Goal: Task Accomplishment & Management: Complete application form

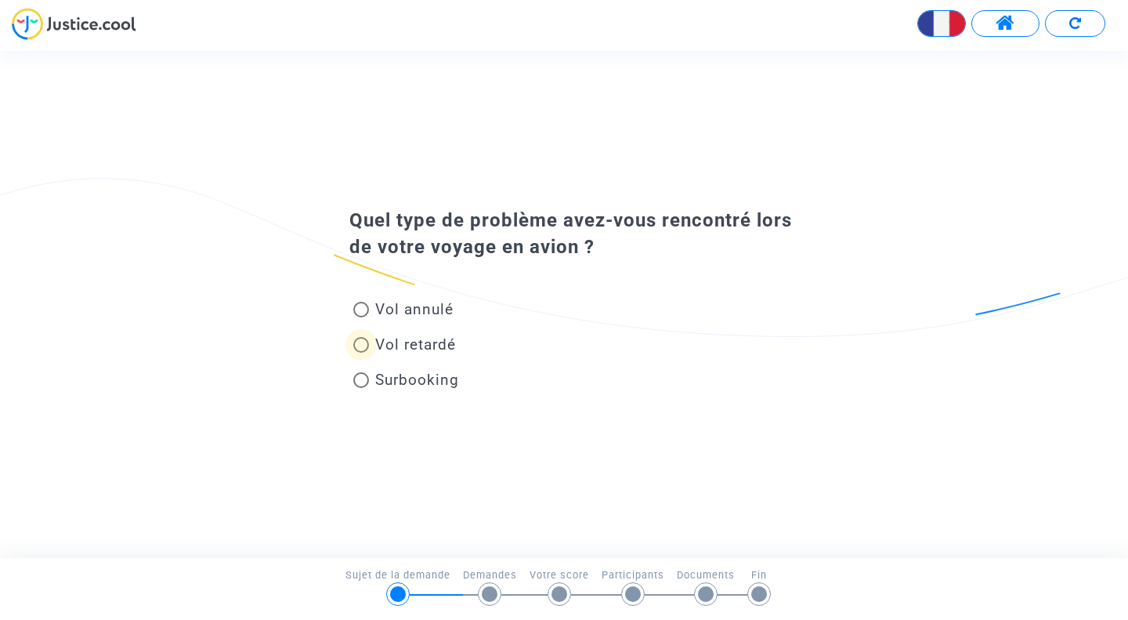
click at [374, 342] on span "Vol retardé" at bounding box center [412, 344] width 87 height 21
click at [361, 353] on input "Vol retardé" at bounding box center [360, 353] width 1 height 1
radio input "true"
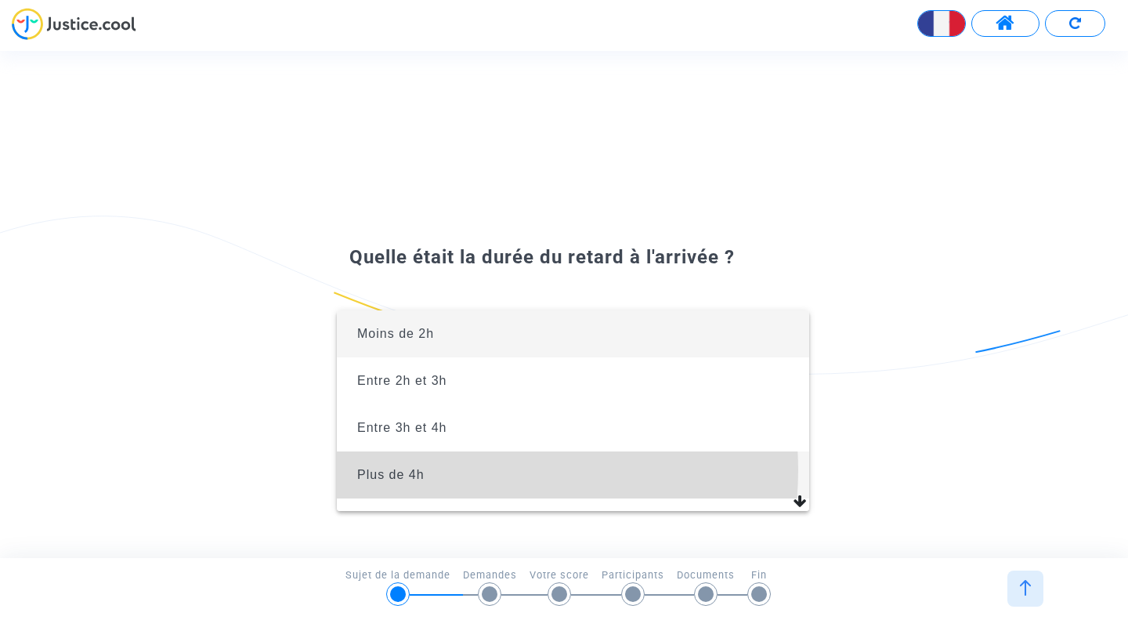
click at [449, 470] on span "Plus de 4h" at bounding box center [573, 474] width 447 height 47
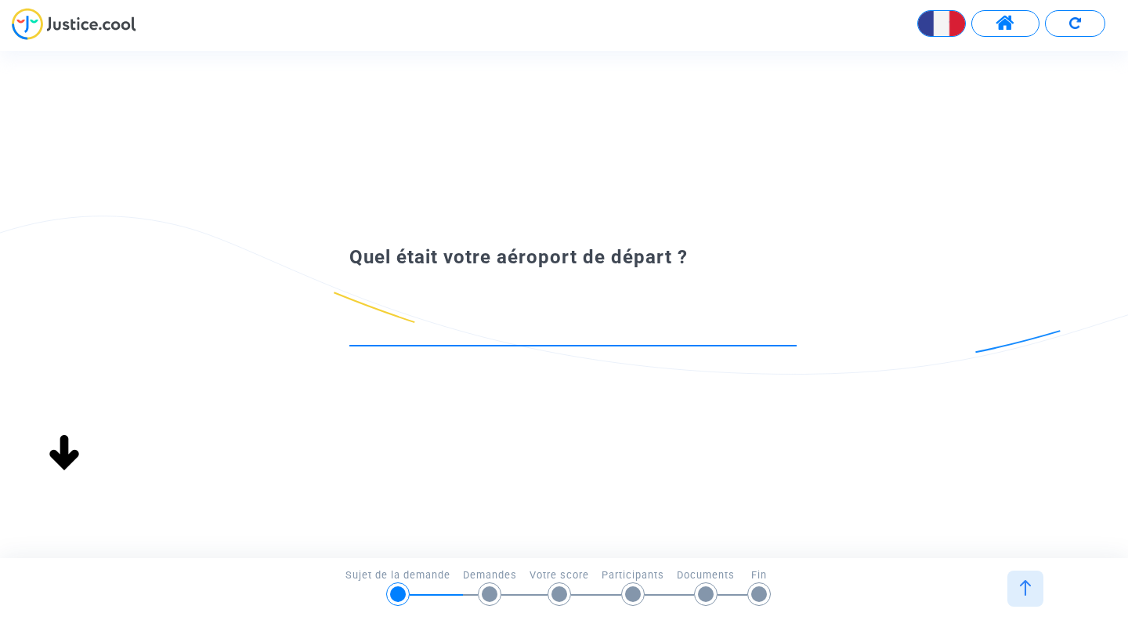
click at [460, 326] on div "Quelle était la durée du retard à l'arrivée ? Plus de 4h Quel était votre aérop…" at bounding box center [578, 304] width 1156 height 506
click at [459, 334] on div "Plus de 4h" at bounding box center [566, 332] width 433 height 16
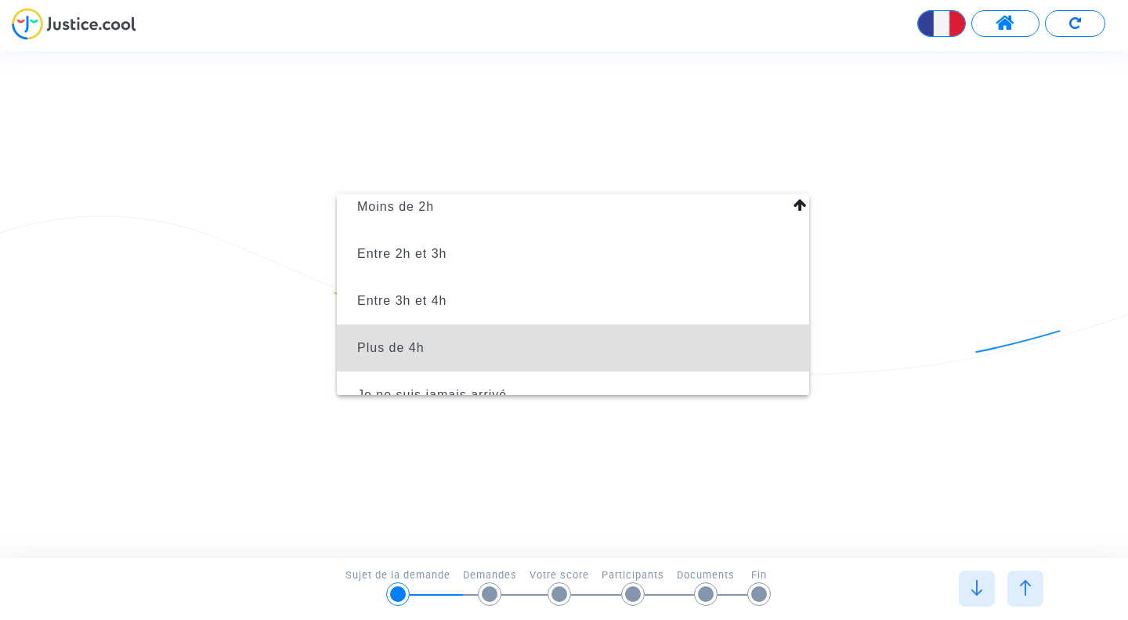
scroll to position [34, 0]
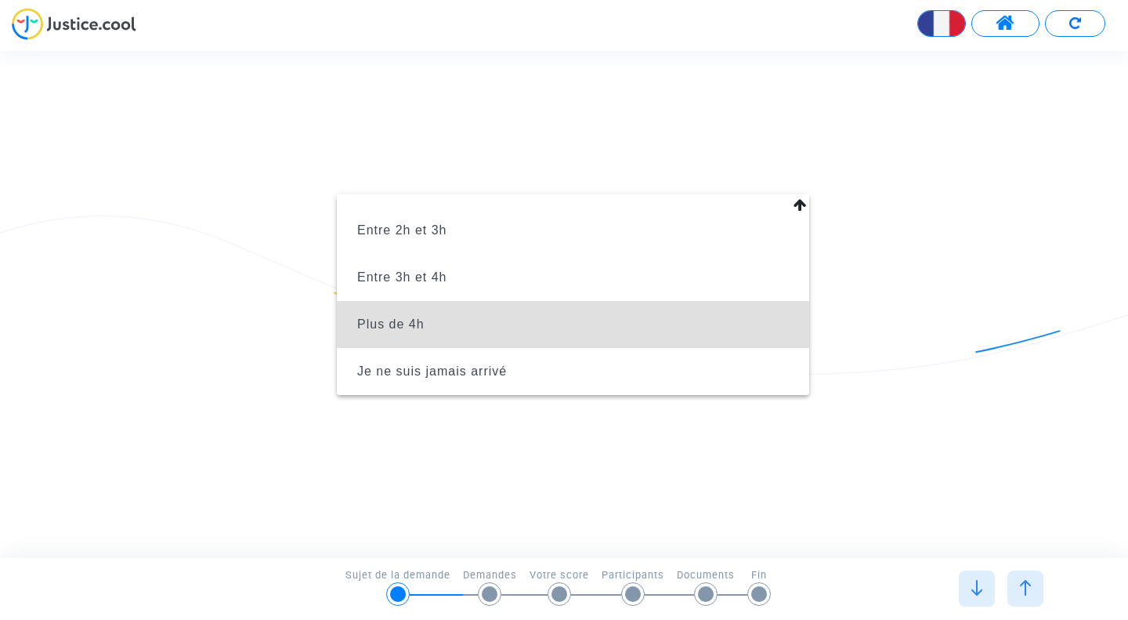
click at [459, 334] on span "Plus de 4h" at bounding box center [573, 324] width 447 height 47
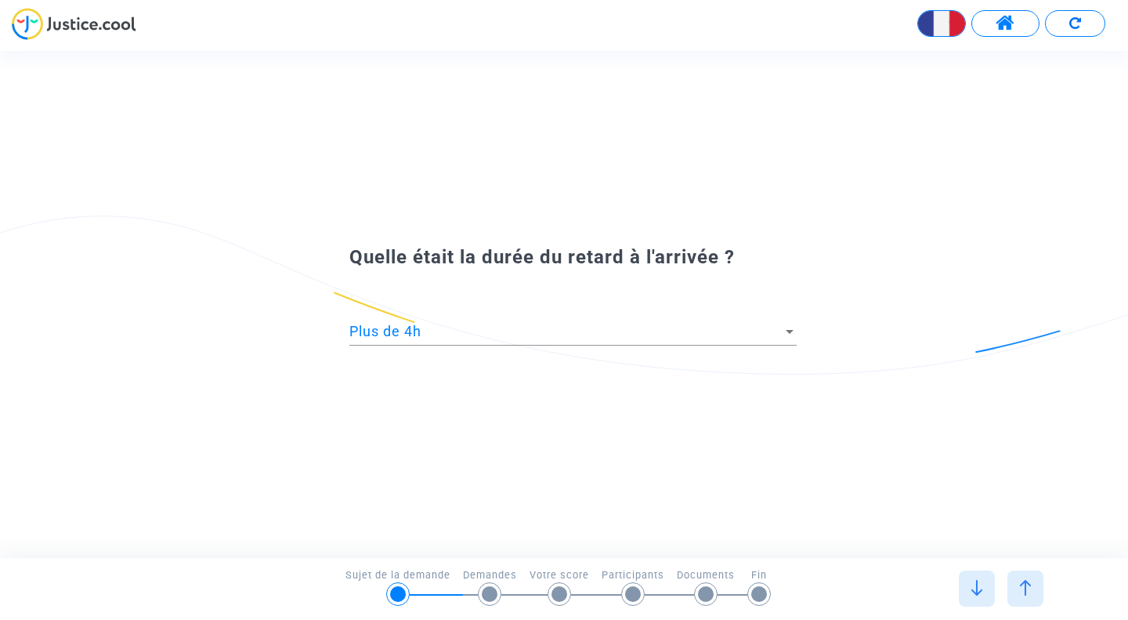
click at [887, 302] on div "Quelle était la durée du retard à l'arrivée ? Plus de 4h" at bounding box center [564, 304] width 1128 height 131
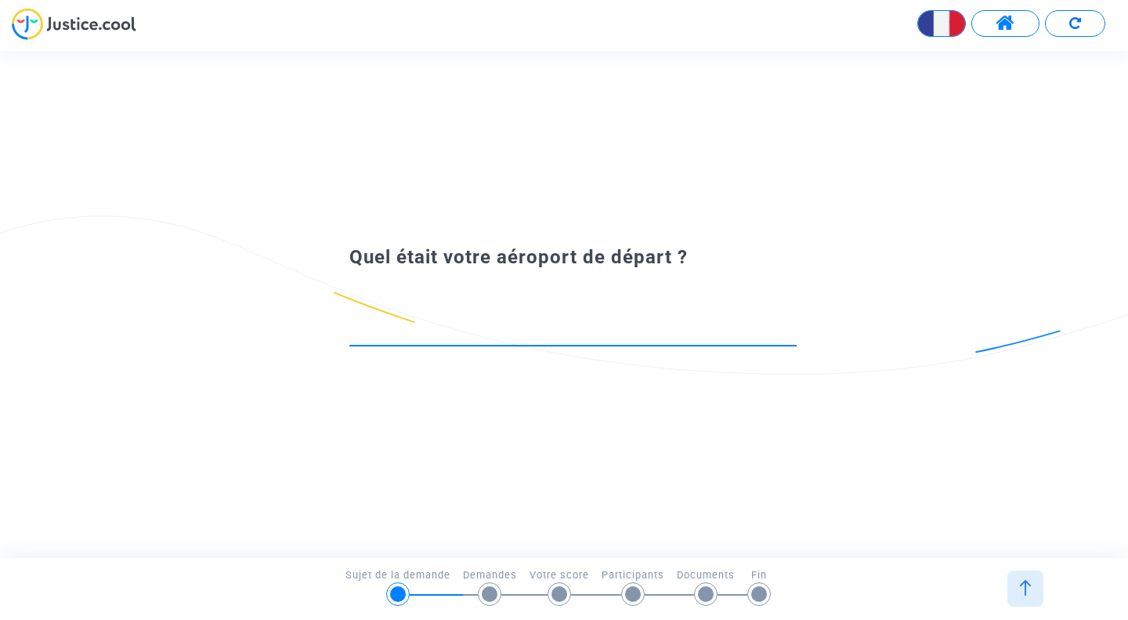
click at [440, 328] on input at bounding box center [573, 332] width 447 height 16
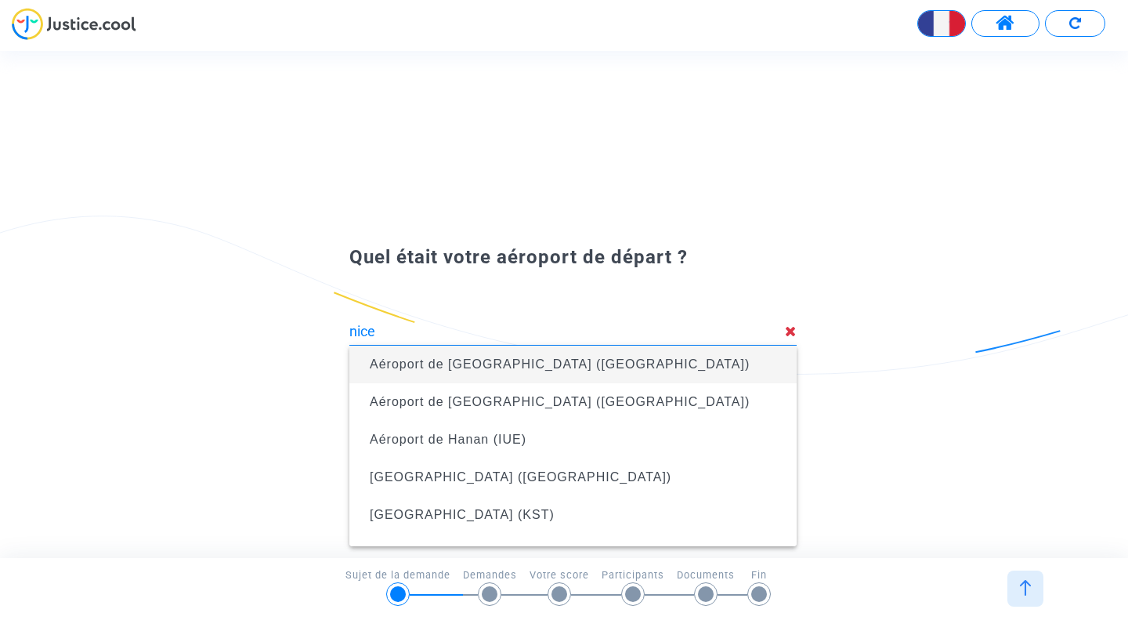
click at [451, 368] on span "Aéroport de [GEOGRAPHIC_DATA] ([GEOGRAPHIC_DATA])" at bounding box center [560, 363] width 380 height 13
type input "Aéroport de [GEOGRAPHIC_DATA] ([GEOGRAPHIC_DATA])"
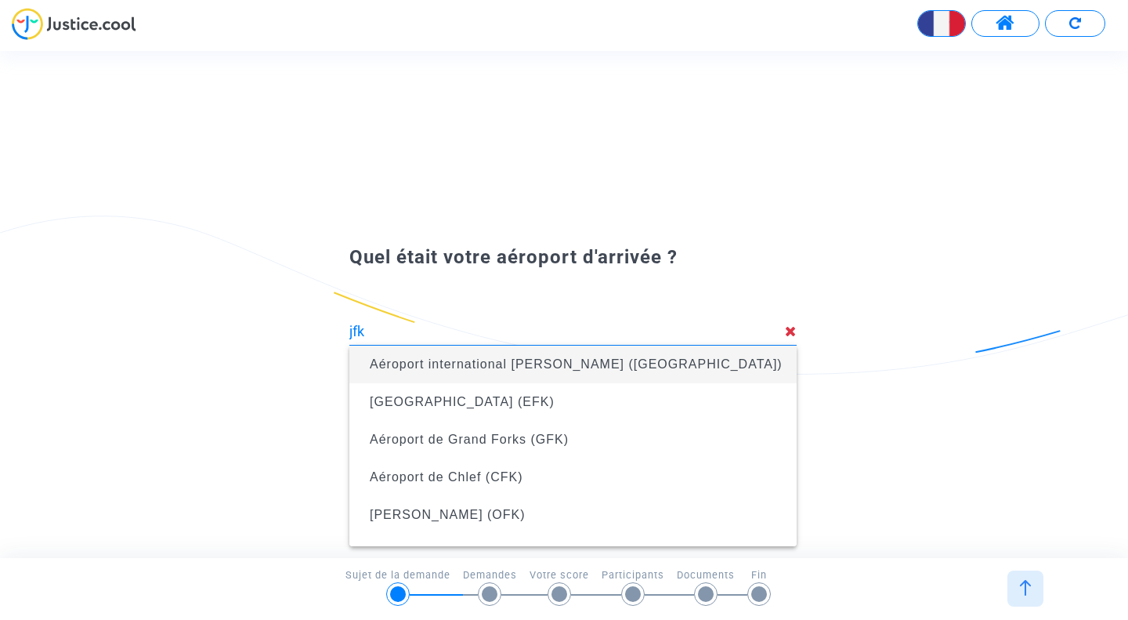
click at [516, 359] on span "Aéroport international [PERSON_NAME] ([GEOGRAPHIC_DATA])" at bounding box center [576, 363] width 413 height 13
type input "Aéroport international [PERSON_NAME] ([GEOGRAPHIC_DATA])"
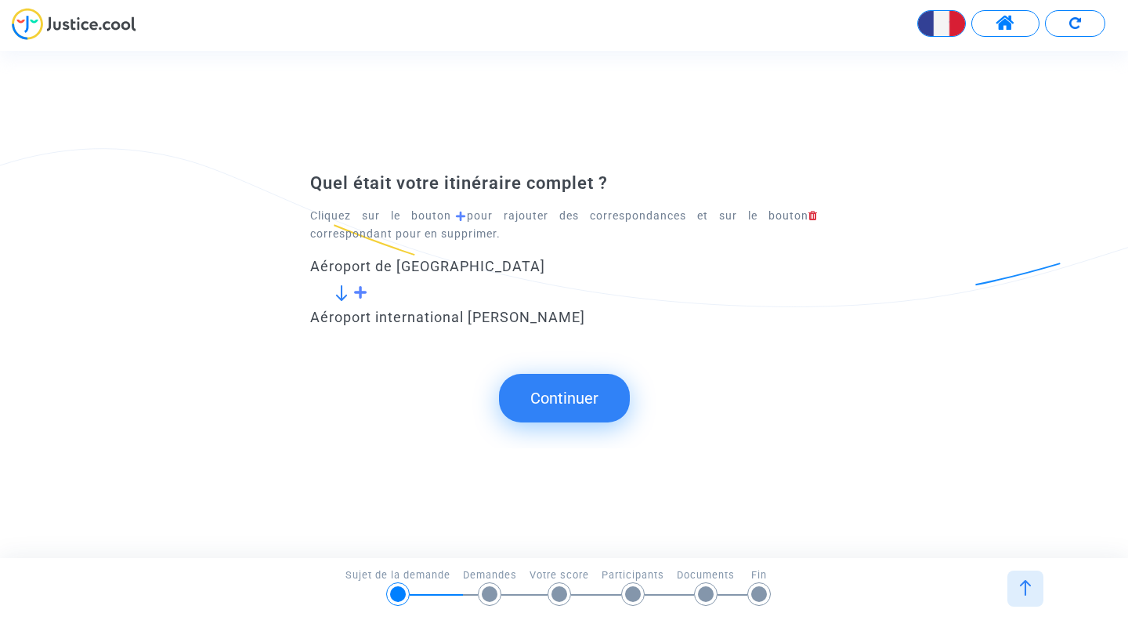
click at [366, 292] on span at bounding box center [360, 292] width 15 height 14
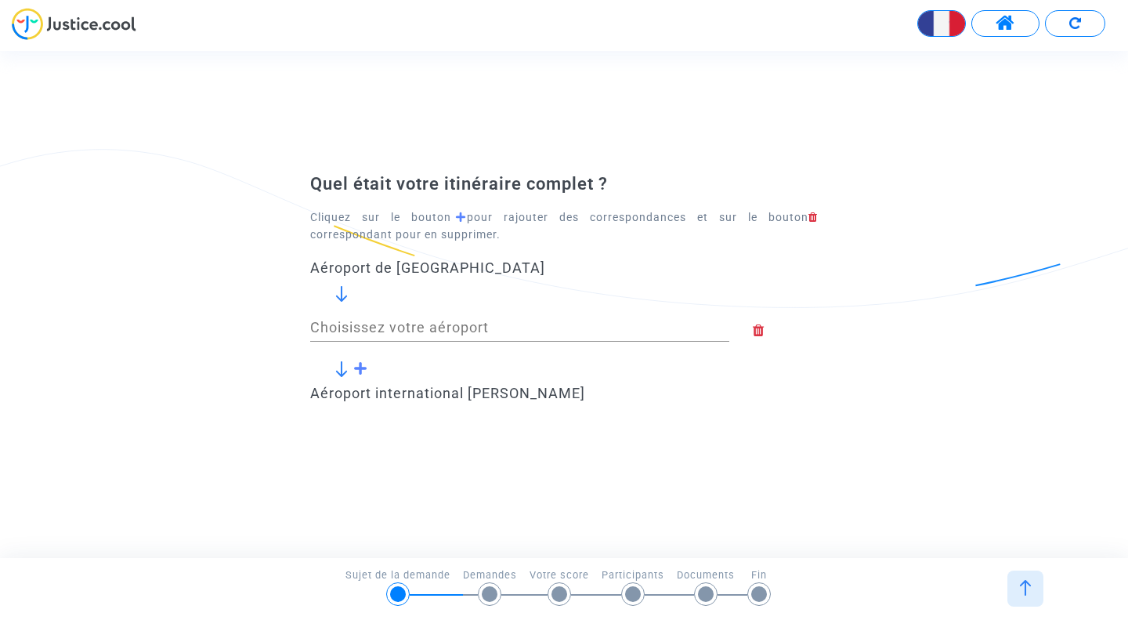
click at [362, 324] on input "Choisissez votre aéroport" at bounding box center [519, 328] width 419 height 16
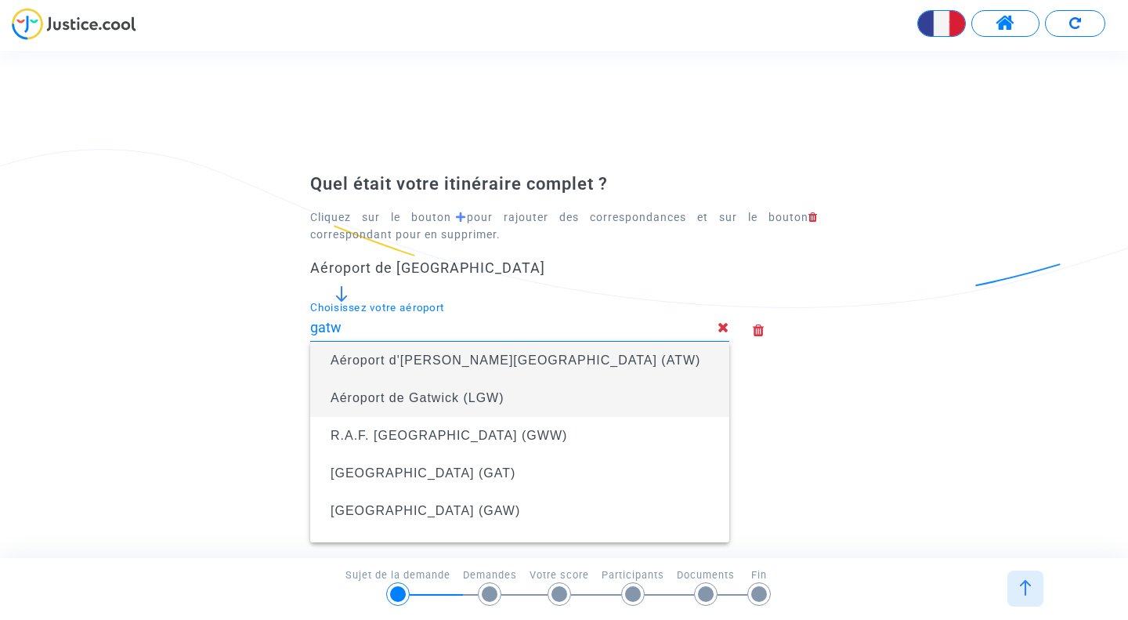
click at [439, 397] on span "Aéroport de Gatwick (LGW)" at bounding box center [418, 397] width 174 height 13
type input "Aéroport de Gatwick (LGW)"
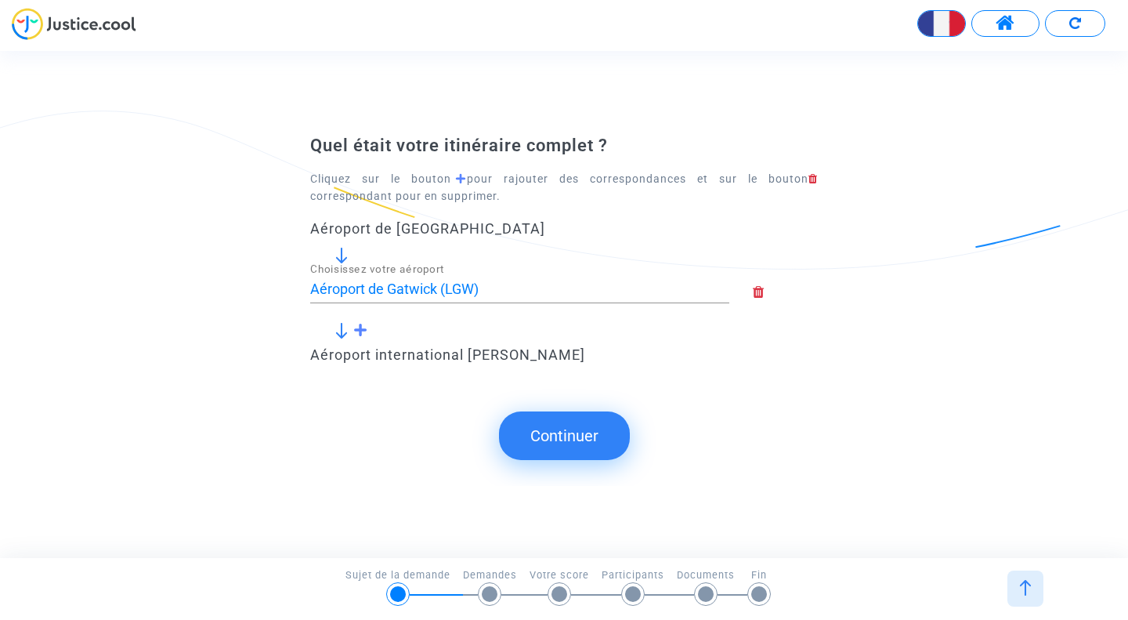
click at [587, 440] on button "Continuer" at bounding box center [564, 435] width 131 height 49
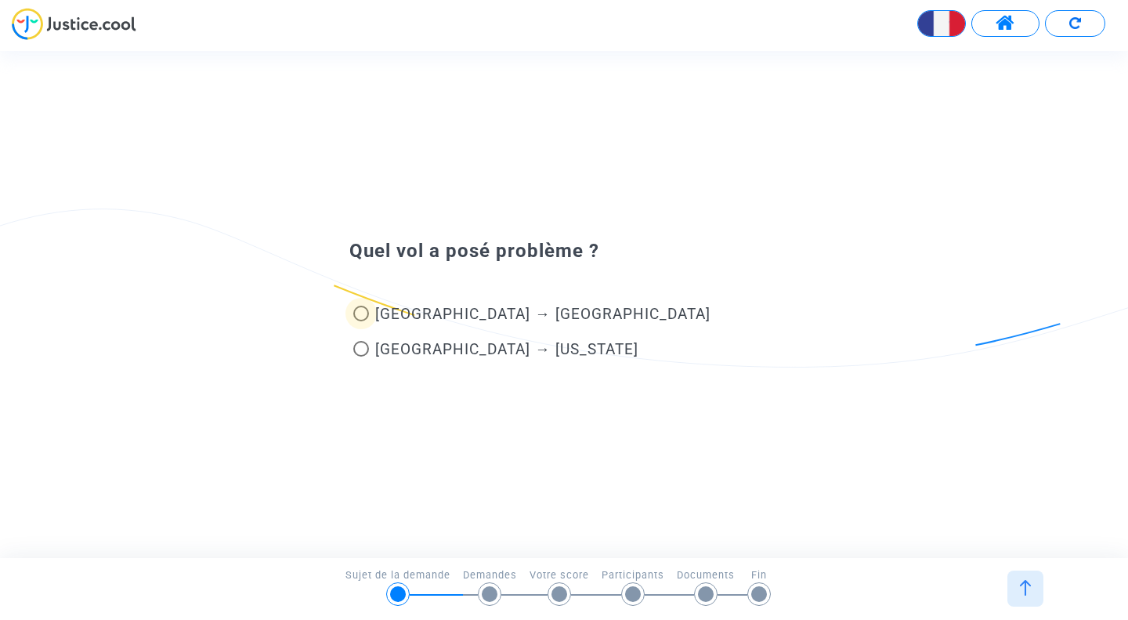
click at [373, 316] on span "[GEOGRAPHIC_DATA] → [GEOGRAPHIC_DATA]" at bounding box center [540, 313] width 342 height 21
click at [361, 321] on input "[GEOGRAPHIC_DATA] → [GEOGRAPHIC_DATA]" at bounding box center [360, 321] width 1 height 1
radio input "true"
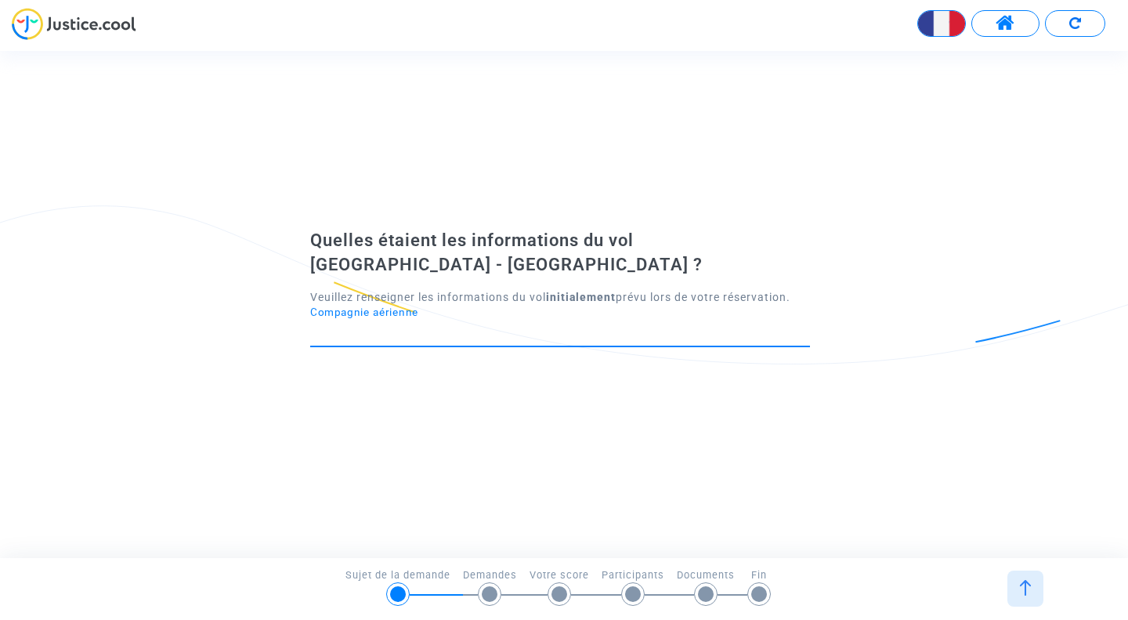
click at [498, 324] on input "Compagnie aérienne" at bounding box center [560, 332] width 500 height 16
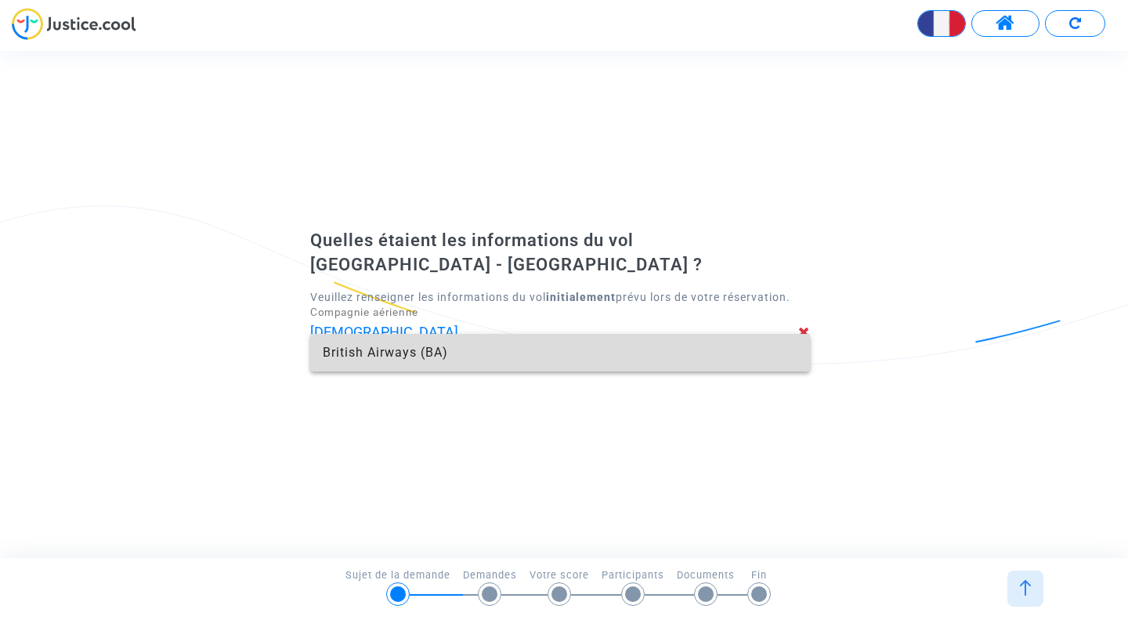
click at [447, 349] on span "British Airways (BA)" at bounding box center [560, 353] width 475 height 38
type input "British Airways"
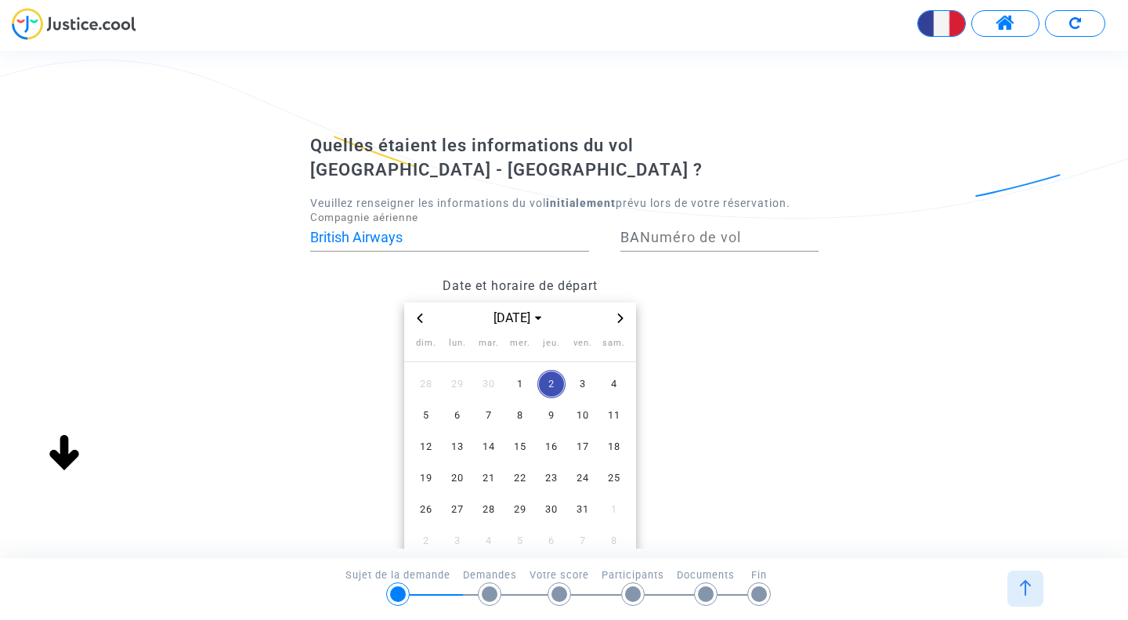
click at [415, 309] on span "Previous month" at bounding box center [420, 318] width 19 height 19
click at [420, 313] on icon "Previous month" at bounding box center [419, 317] width 9 height 9
click at [431, 464] on span "20" at bounding box center [426, 478] width 28 height 28
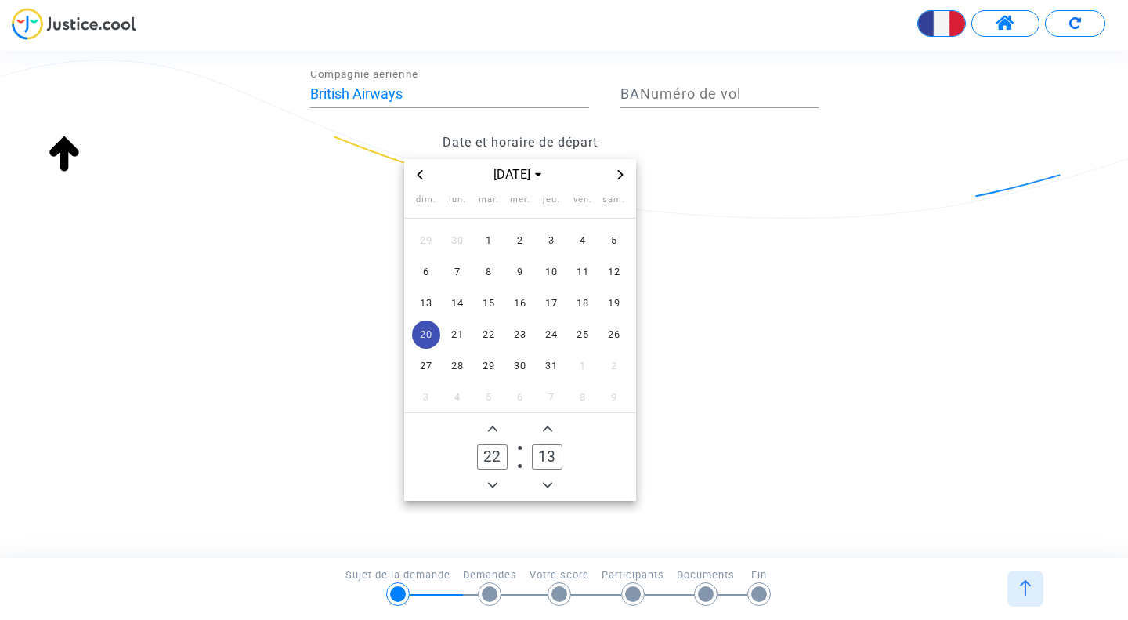
scroll to position [165, 0]
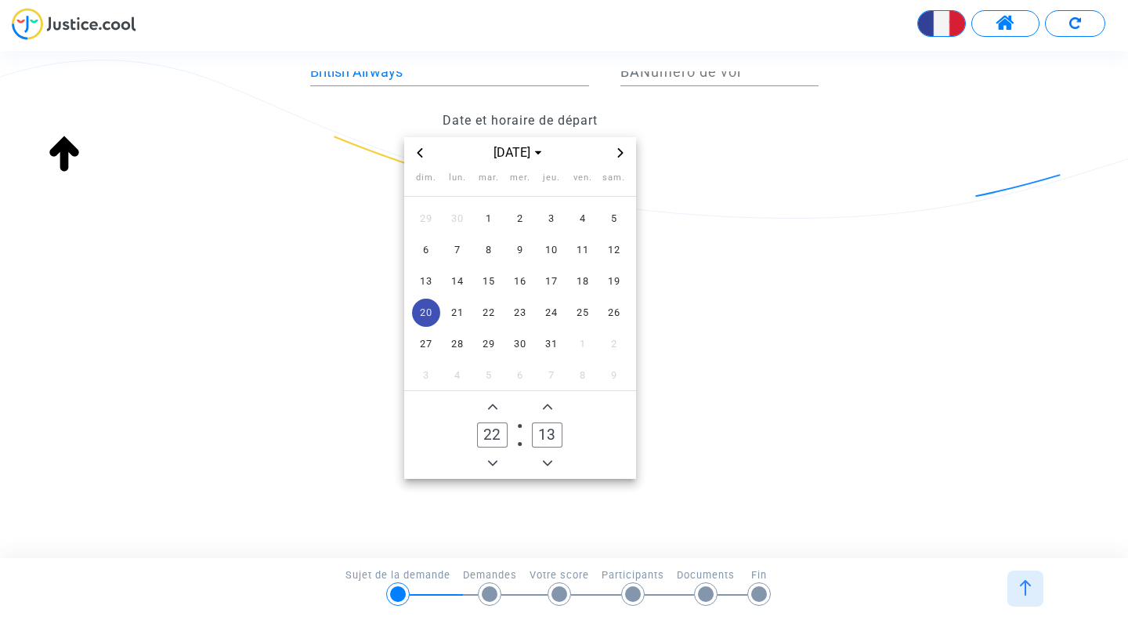
click at [495, 422] on input "22" at bounding box center [492, 434] width 30 height 25
click at [495, 404] on icon "Add a hour" at bounding box center [492, 406] width 9 height 5
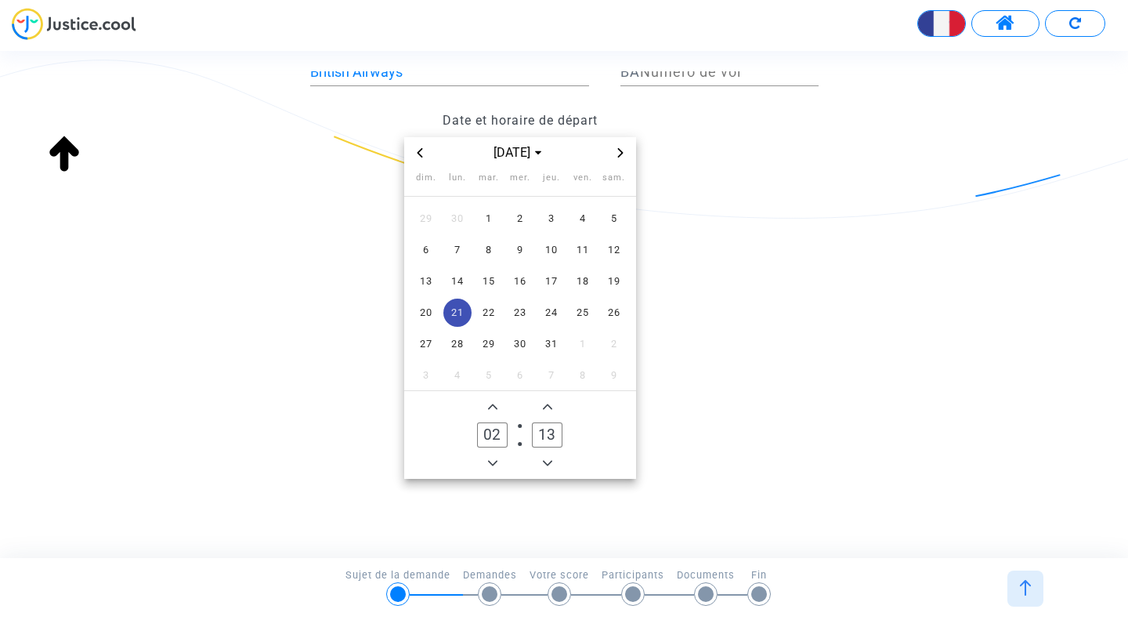
click at [495, 404] on icon "Add a hour" at bounding box center [492, 406] width 9 height 5
click at [490, 458] on icon "Minus a hour" at bounding box center [492, 462] width 9 height 9
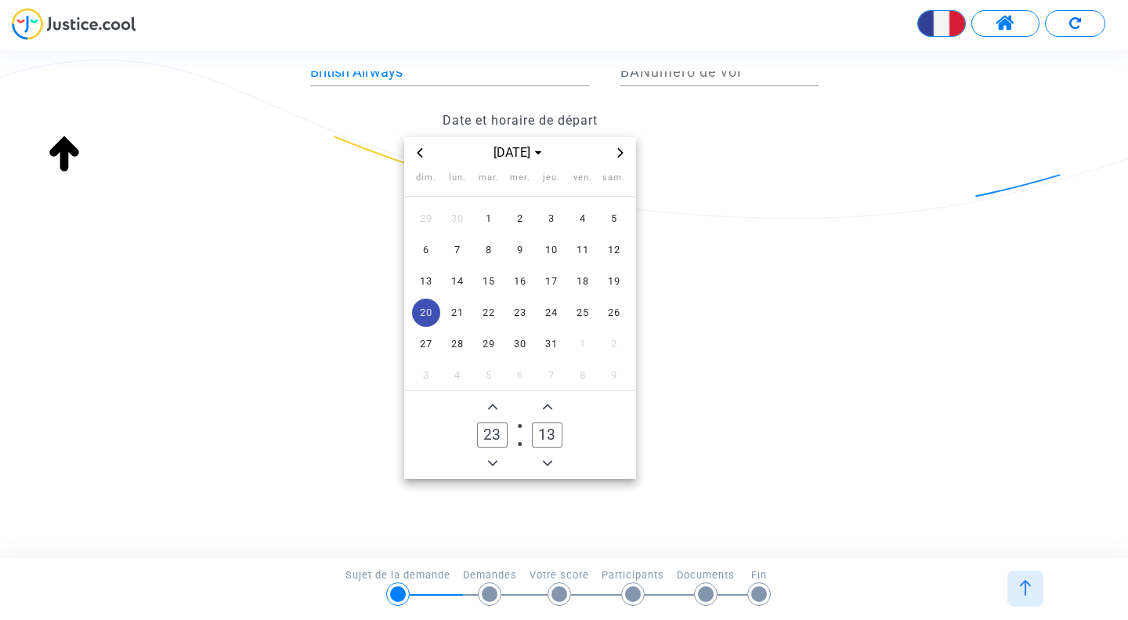
click at [490, 458] on icon "Minus a hour" at bounding box center [492, 462] width 9 height 9
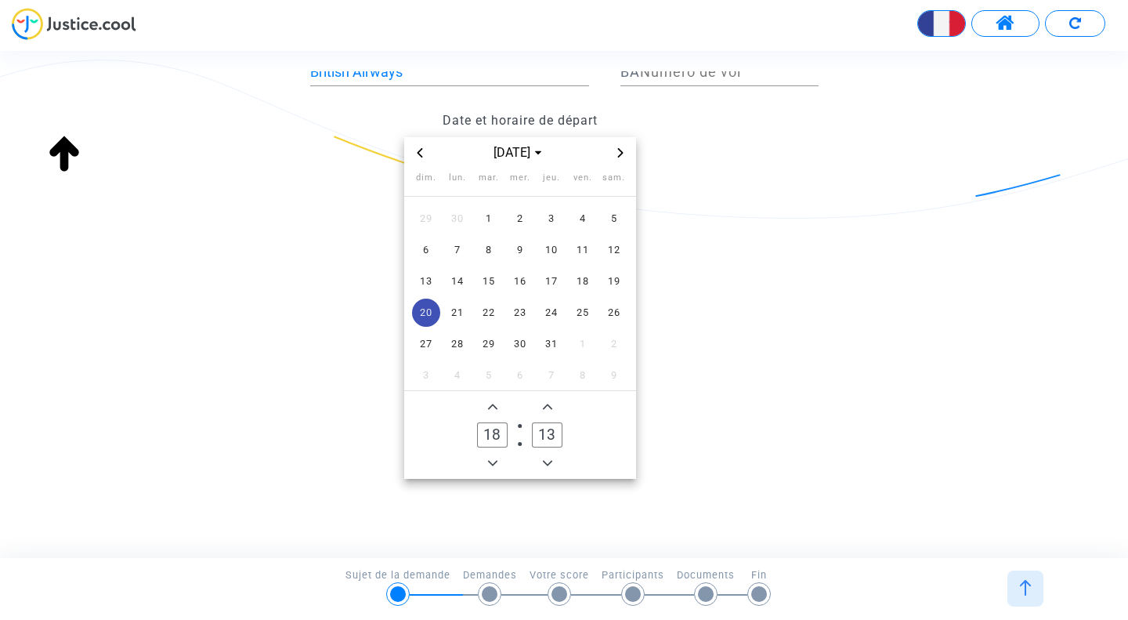
click at [490, 458] on icon "Minus a hour" at bounding box center [492, 462] width 9 height 9
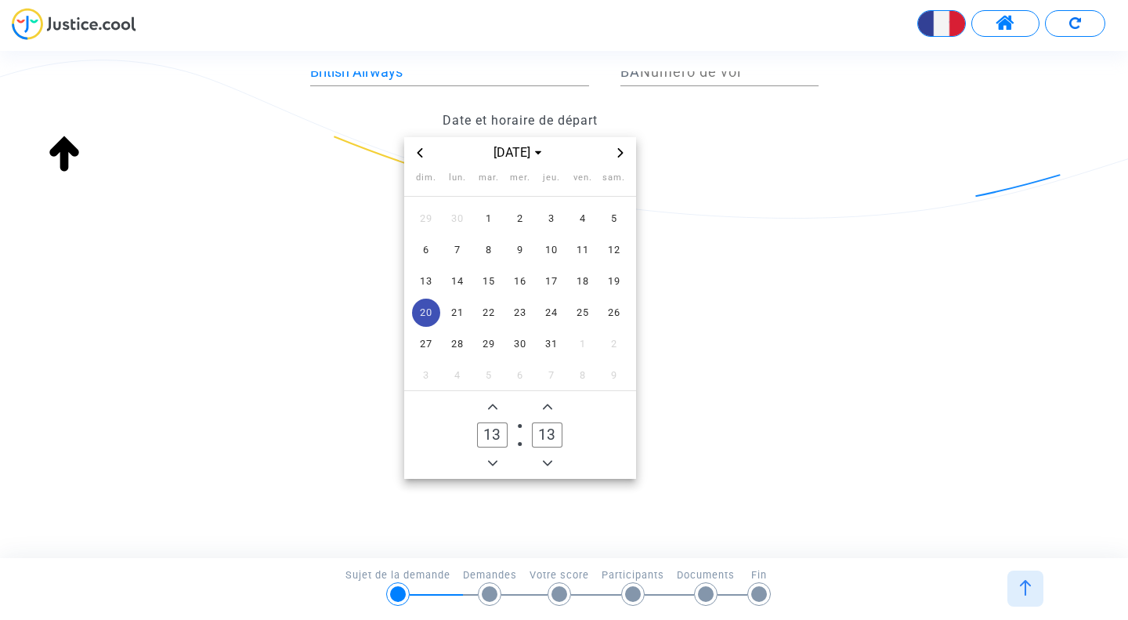
click at [490, 458] on icon "Minus a hour" at bounding box center [492, 462] width 9 height 9
type input "12"
click at [555, 397] on span "Add a minute" at bounding box center [547, 406] width 19 height 19
type input "15"
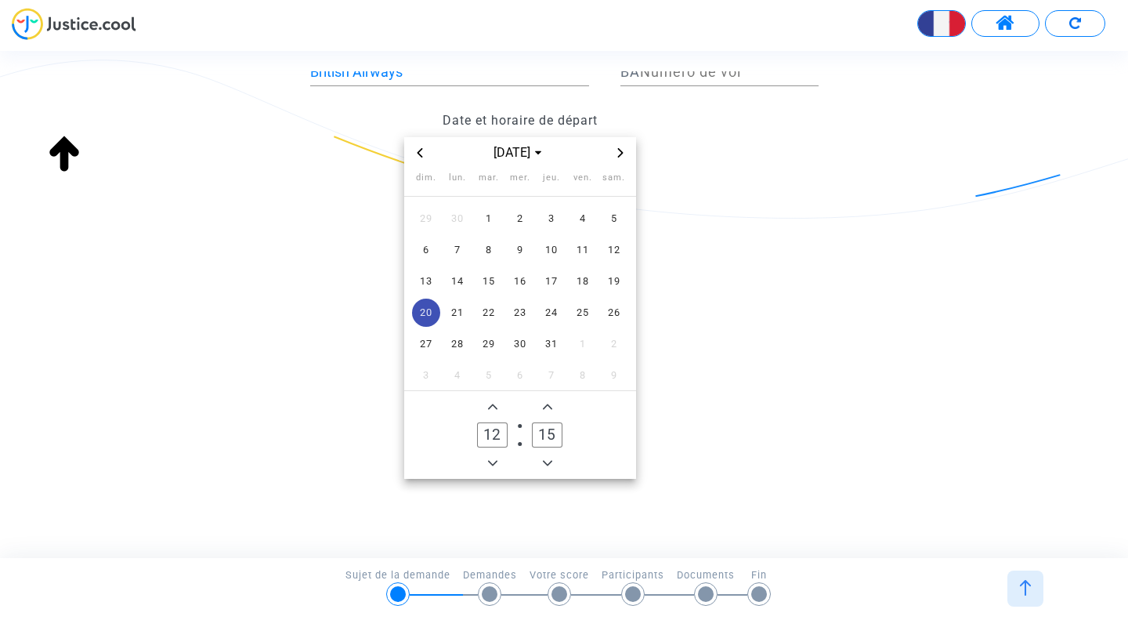
click at [777, 349] on div "Date et horaire de départ [PERSON_NAME][DATE] dim. lun. mar. mer. jeu. ven. sam…" at bounding box center [564, 291] width 531 height 375
click at [429, 299] on span "20" at bounding box center [426, 313] width 28 height 28
click at [321, 226] on datetime "[DATE] dim. lun. mar. mer. jeu. ven. sam. 29 30 1 2 3 4 5 6 7 8 9 10 11 12 13 1…" at bounding box center [519, 308] width 419 height 342
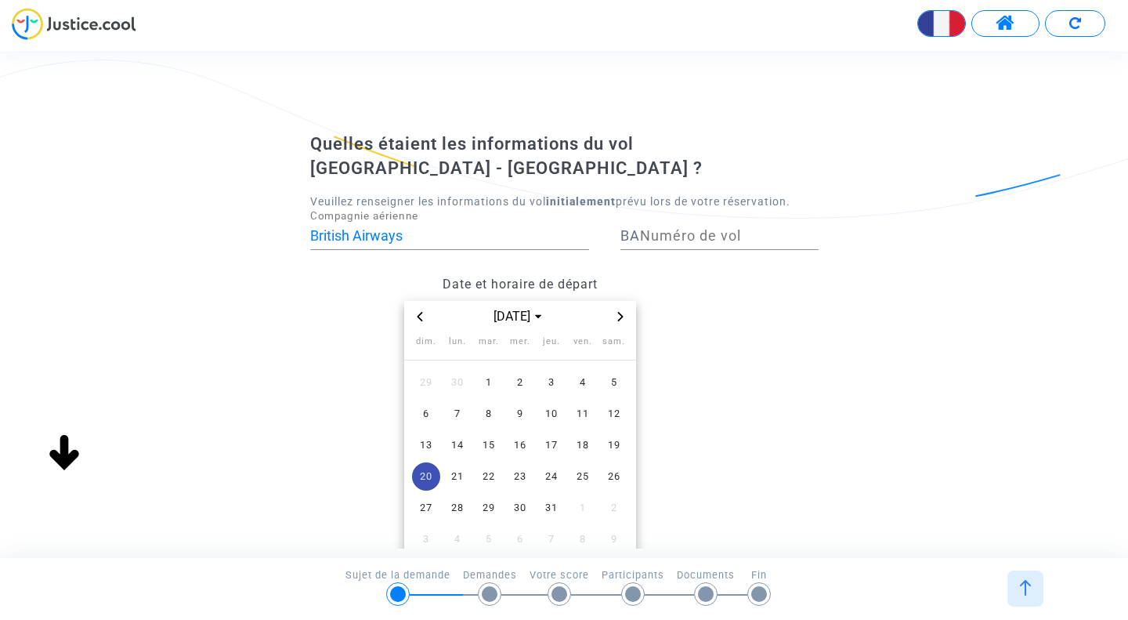
scroll to position [0, 0]
click at [704, 230] on input "Numéro de vol" at bounding box center [729, 238] width 179 height 16
type input "2275"
click at [780, 338] on div "Date et horaire de départ [PERSON_NAME][DATE] dim. lun. mar. mer. jeu. ven. sam…" at bounding box center [564, 457] width 531 height 375
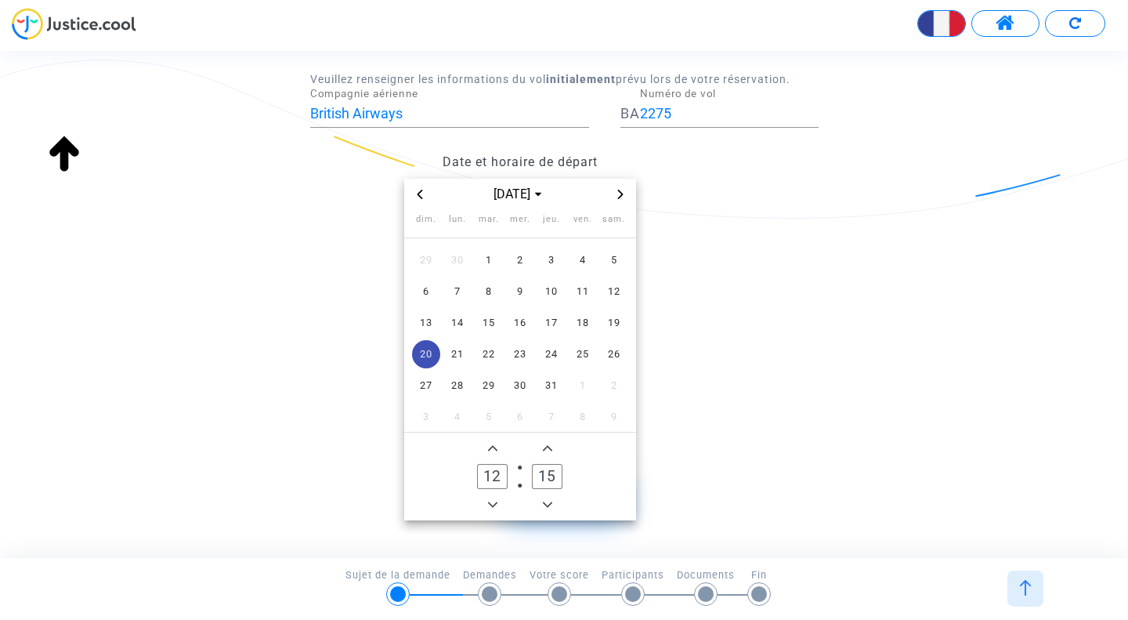
scroll to position [165, 0]
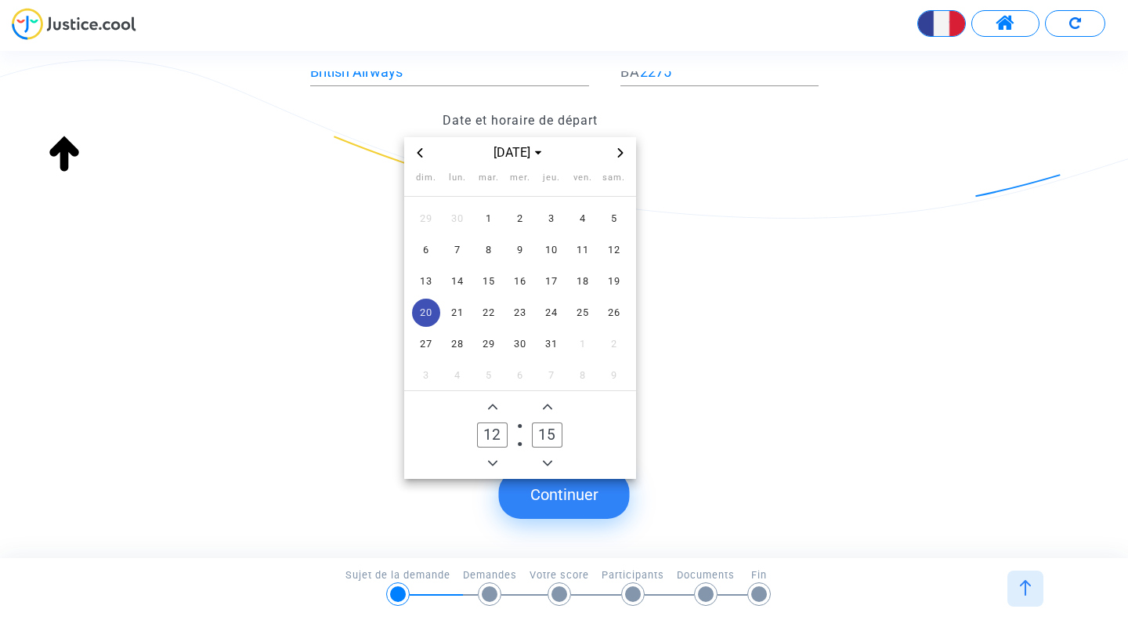
click at [597, 491] on button "Continuer" at bounding box center [564, 494] width 131 height 49
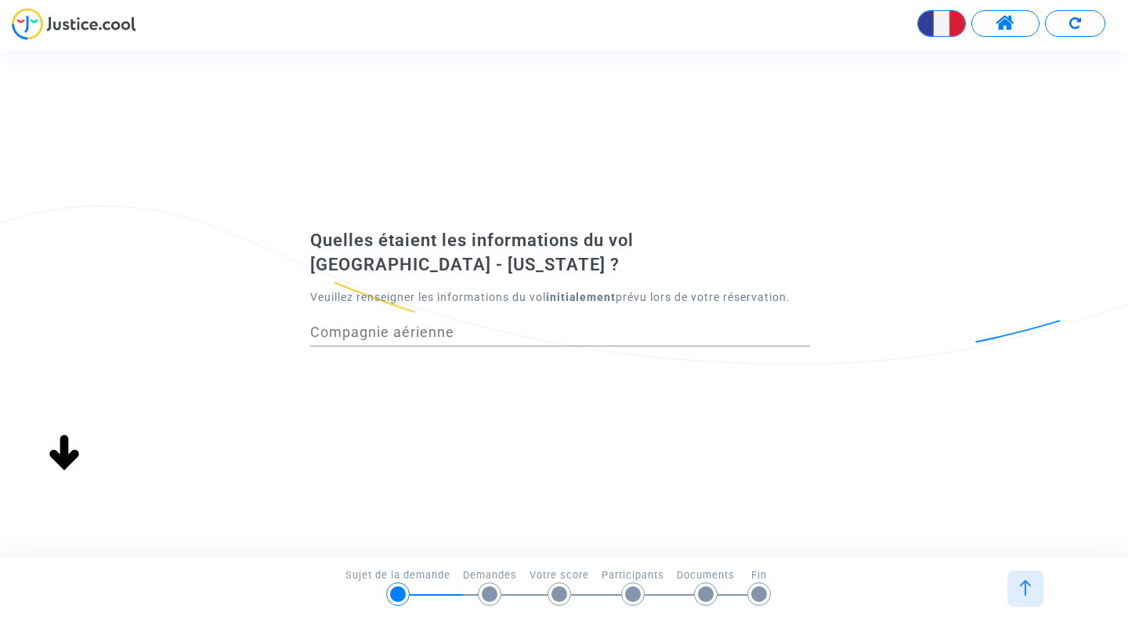
click at [452, 334] on input "Compagnie aérienne" at bounding box center [560, 332] width 500 height 16
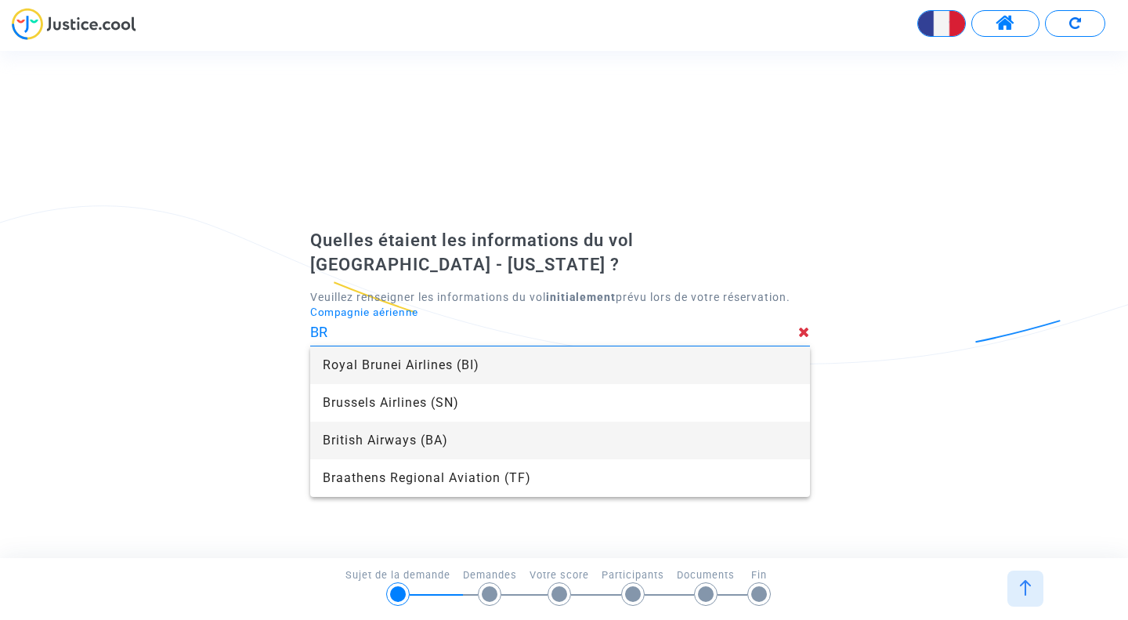
click at [408, 432] on span "British Airways (BA)" at bounding box center [560, 441] width 475 height 38
type input "British Airways"
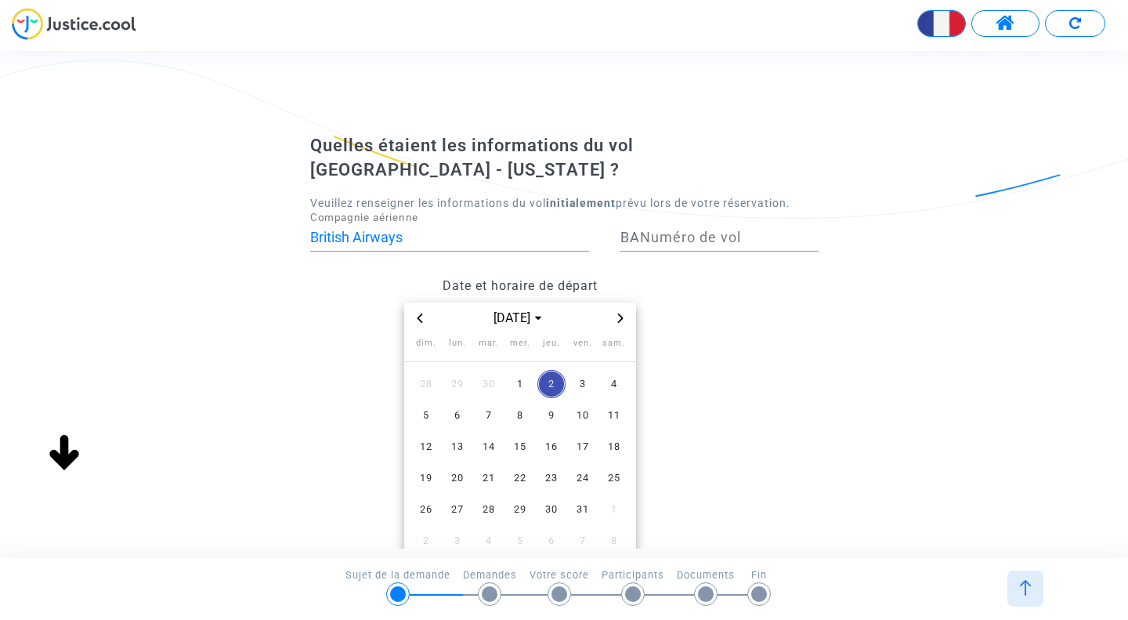
click at [419, 317] on icon "Previous month" at bounding box center [419, 317] width 5 height 9
click at [433, 472] on span "20" at bounding box center [426, 478] width 28 height 28
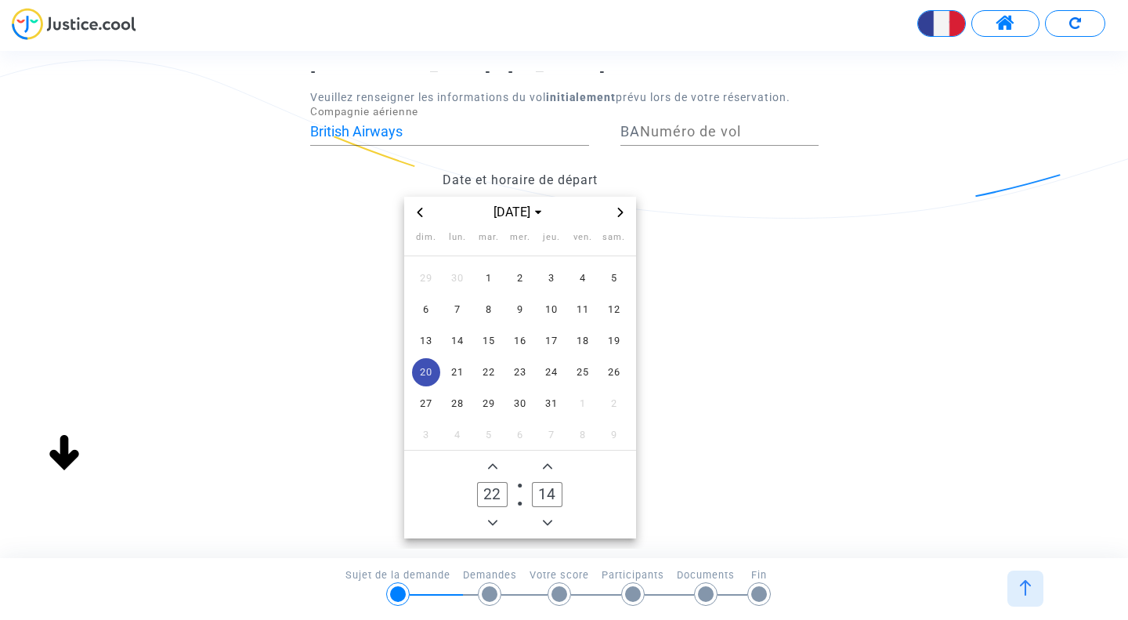
scroll to position [107, 0]
click at [492, 520] on icon "Minus a hour" at bounding box center [492, 521] width 9 height 9
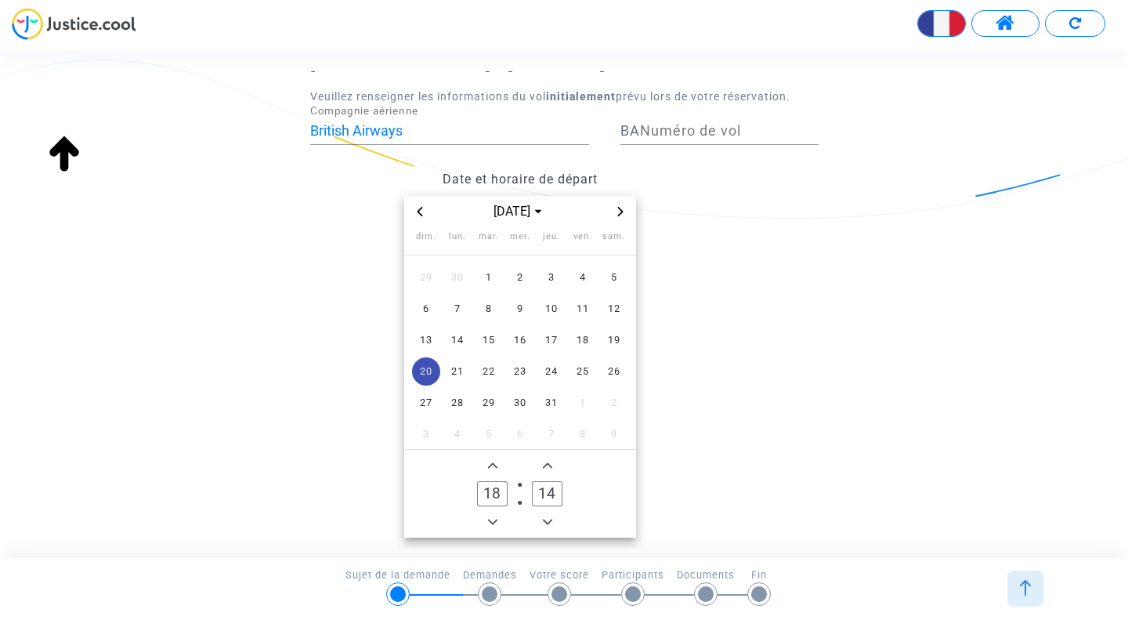
click at [492, 520] on icon "Minus a hour" at bounding box center [492, 521] width 9 height 9
type input "14"
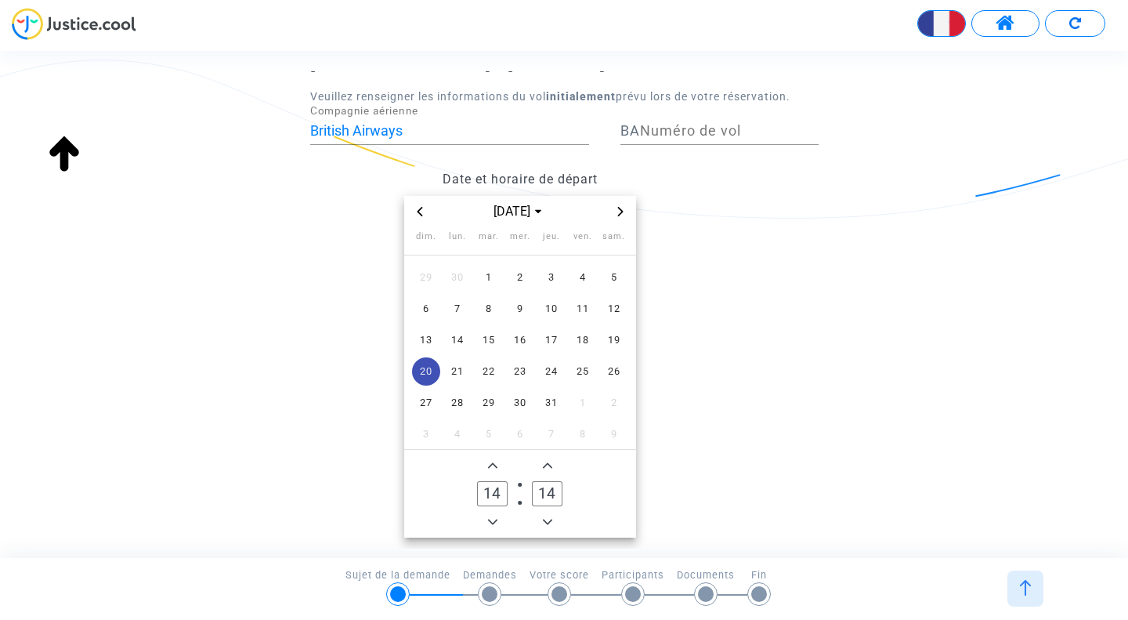
click at [555, 463] on span "Add a minute" at bounding box center [547, 465] width 19 height 19
click at [554, 464] on span "Add a minute" at bounding box center [547, 465] width 19 height 19
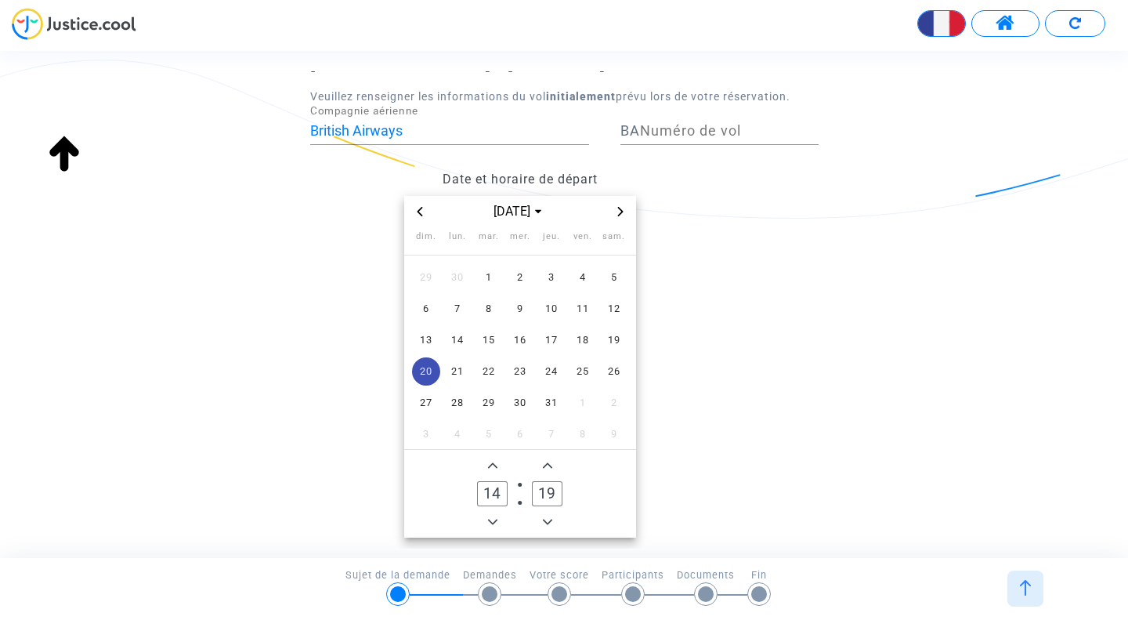
click at [554, 464] on span "Add a minute" at bounding box center [547, 465] width 19 height 19
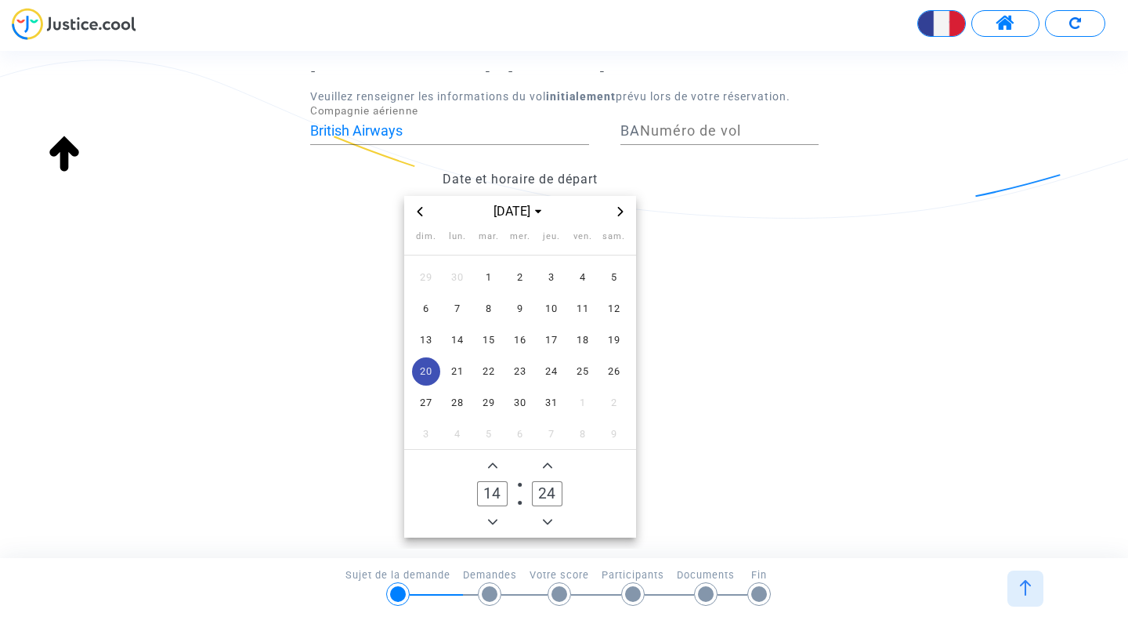
click at [554, 464] on span "Add a minute" at bounding box center [547, 465] width 19 height 19
drag, startPoint x: 554, startPoint y: 464, endPoint x: 553, endPoint y: 481, distance: 17.3
click at [554, 464] on span "Add a minute" at bounding box center [547, 465] width 19 height 19
click at [545, 497] on input "27" at bounding box center [547, 493] width 30 height 25
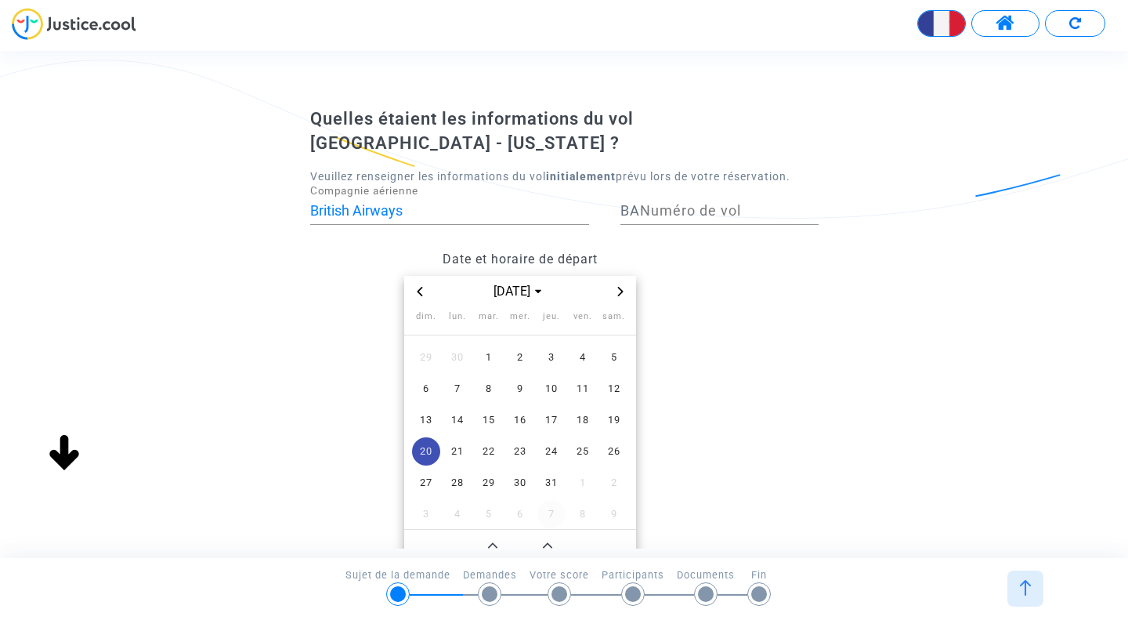
scroll to position [185, 0]
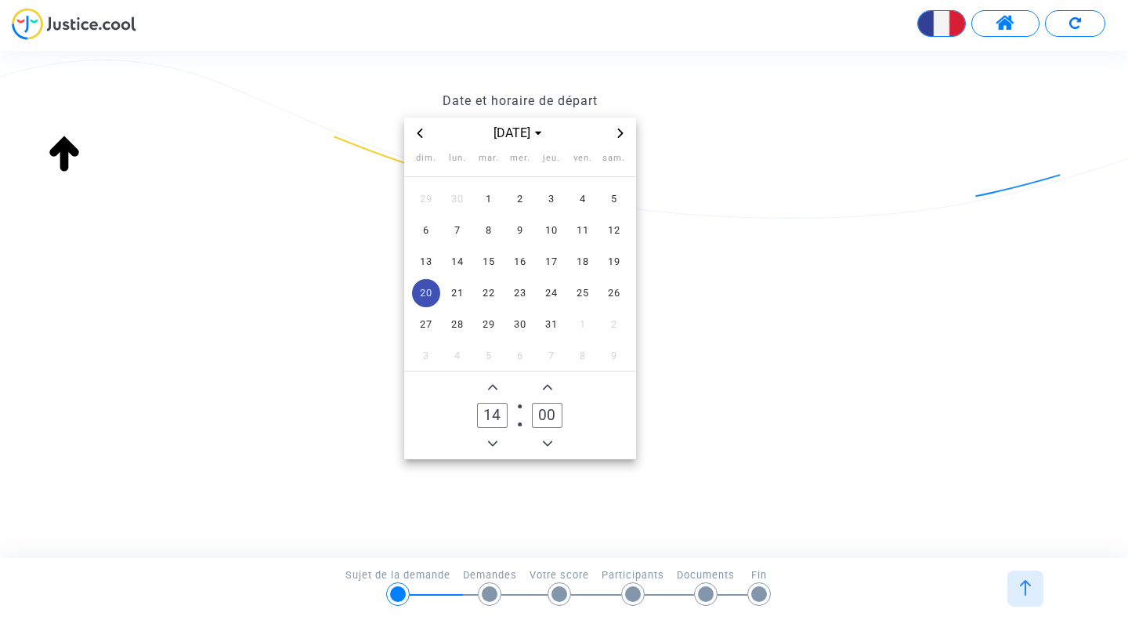
type input "00"
click at [550, 438] on span "Minus a minute" at bounding box center [547, 443] width 19 height 19
type input "13"
type input "59"
click at [545, 385] on icon "Add a minute" at bounding box center [547, 386] width 9 height 9
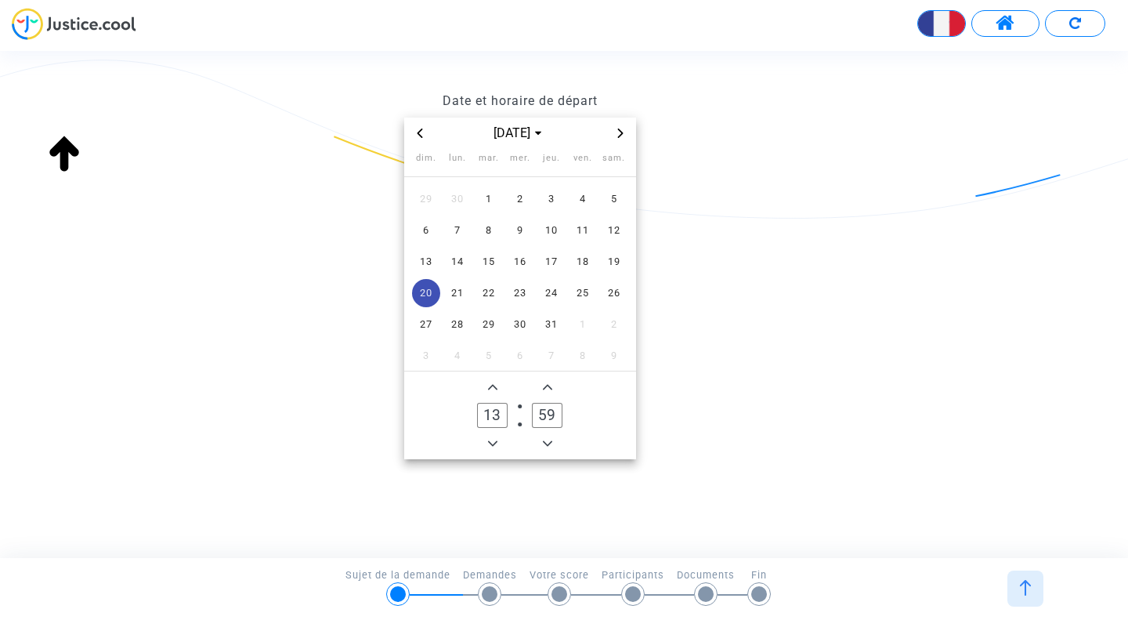
type input "14"
click at [545, 385] on icon "Add a minute" at bounding box center [547, 386] width 9 height 9
click at [545, 386] on icon "Add a minute" at bounding box center [547, 386] width 9 height 9
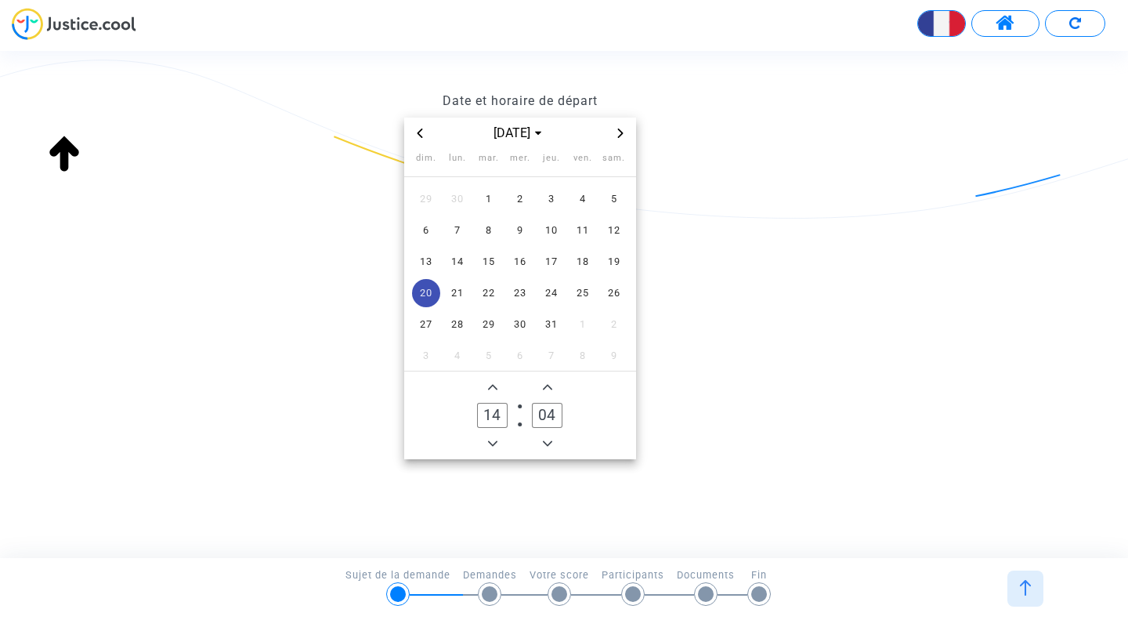
click at [556, 413] on input "04" at bounding box center [547, 415] width 30 height 25
drag, startPoint x: 539, startPoint y: 416, endPoint x: 560, endPoint y: 416, distance: 20.4
click at [560, 416] on input "04" at bounding box center [547, 415] width 30 height 25
type input "45"
click at [748, 382] on div "Date et horaire de départ [PERSON_NAME][DATE] dim. lun. mar. mer. jeu. ven. sam…" at bounding box center [564, 272] width 531 height 375
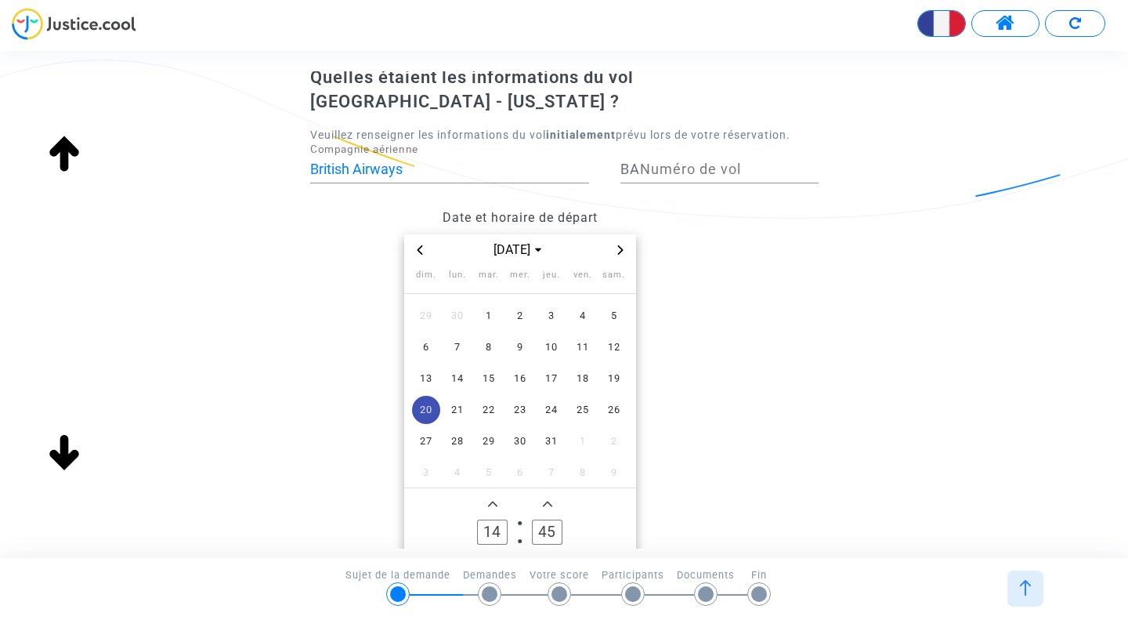
scroll to position [0, 0]
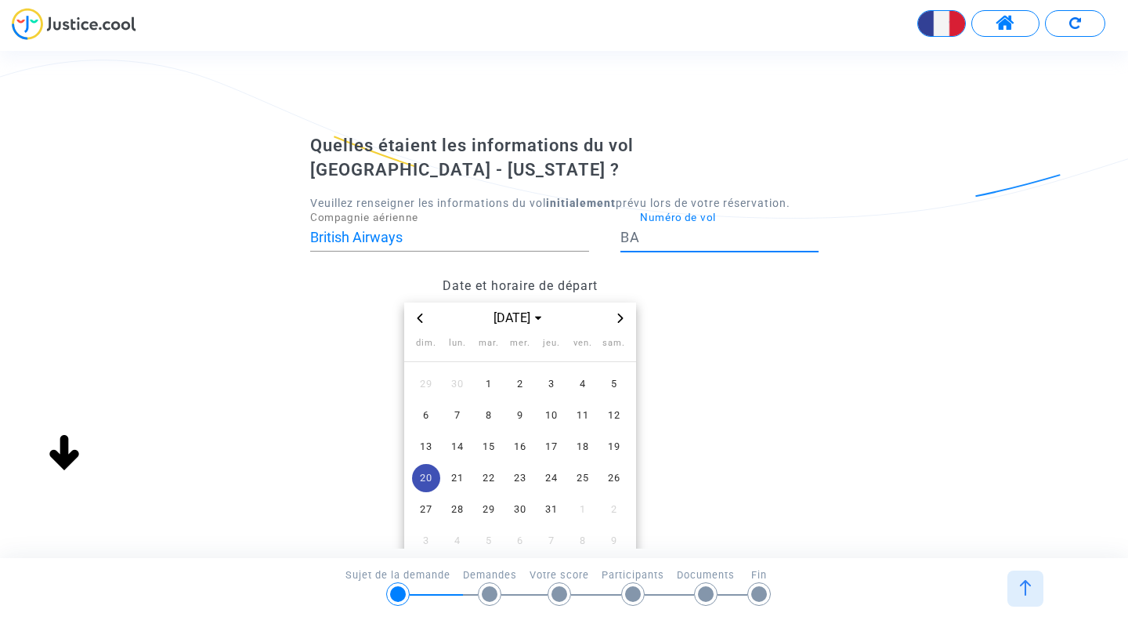
click at [693, 237] on input "Numéro de vol" at bounding box center [729, 238] width 179 height 16
type input "2273"
click at [690, 276] on div "Date et horaire de départ [PERSON_NAME][DATE] dim. lun. mar. mer. jeu. ven. sam…" at bounding box center [520, 457] width 443 height 375
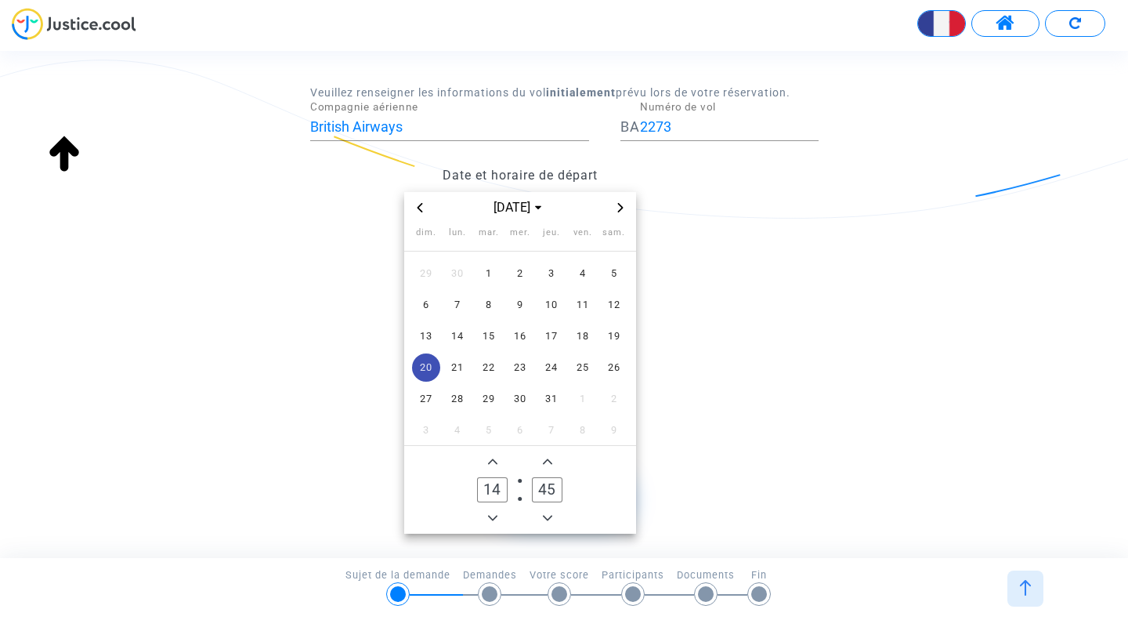
scroll to position [190, 0]
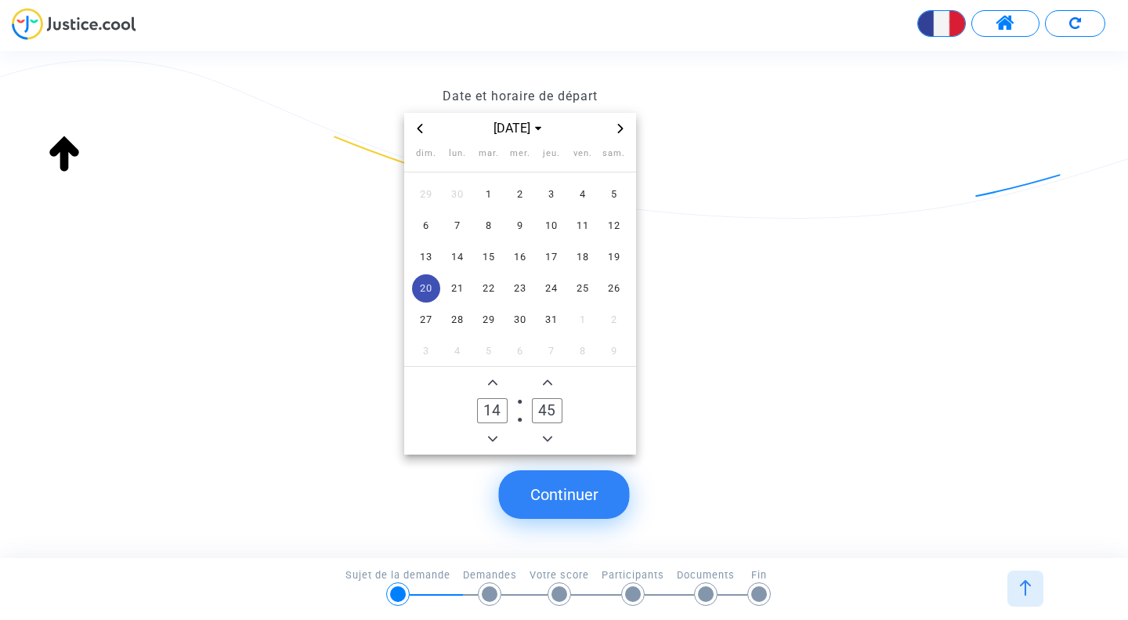
click at [563, 482] on button "Continuer" at bounding box center [564, 494] width 131 height 49
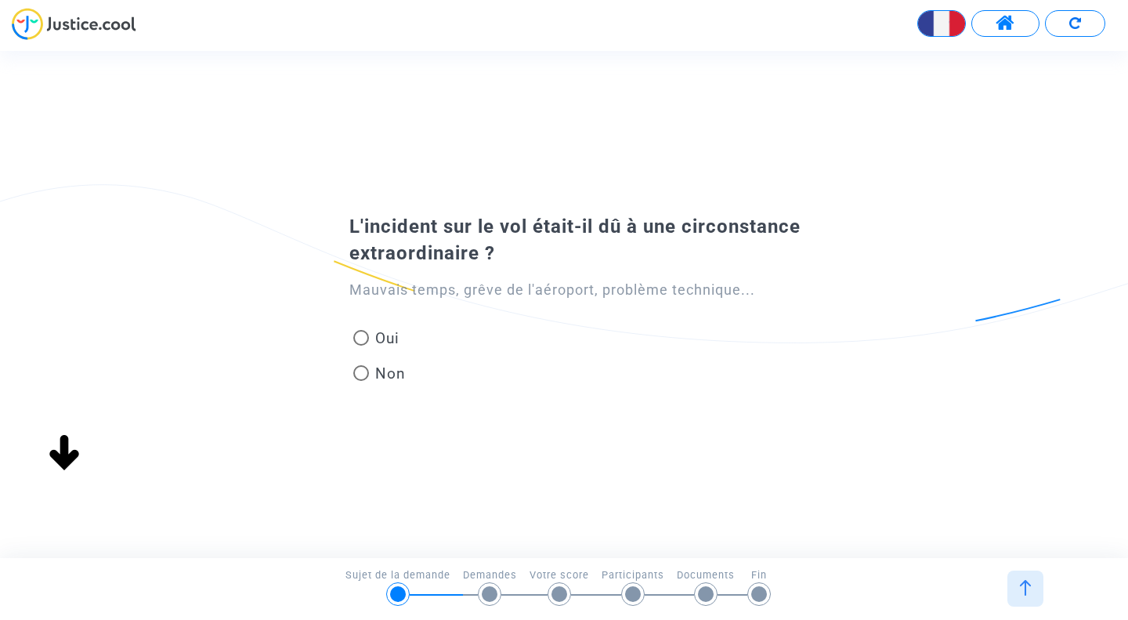
scroll to position [0, 0]
click at [374, 373] on span "Non" at bounding box center [387, 373] width 37 height 21
click at [361, 381] on input "Non" at bounding box center [360, 381] width 1 height 1
radio input "true"
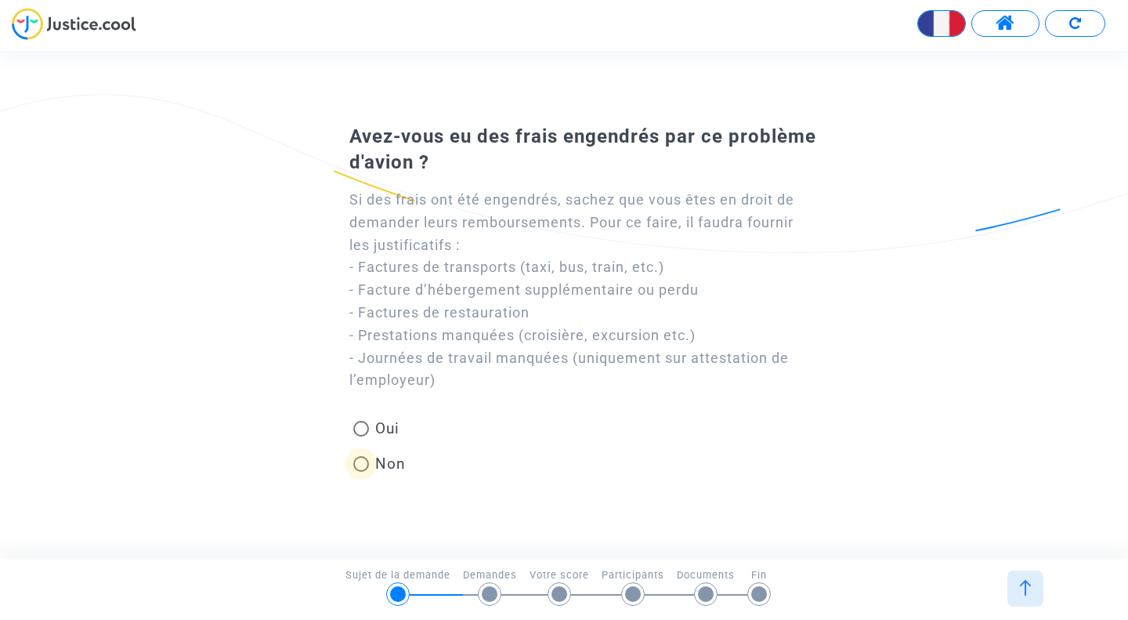
click at [361, 462] on span at bounding box center [361, 464] width 16 height 16
click at [361, 472] on input "Non" at bounding box center [360, 472] width 1 height 1
radio input "true"
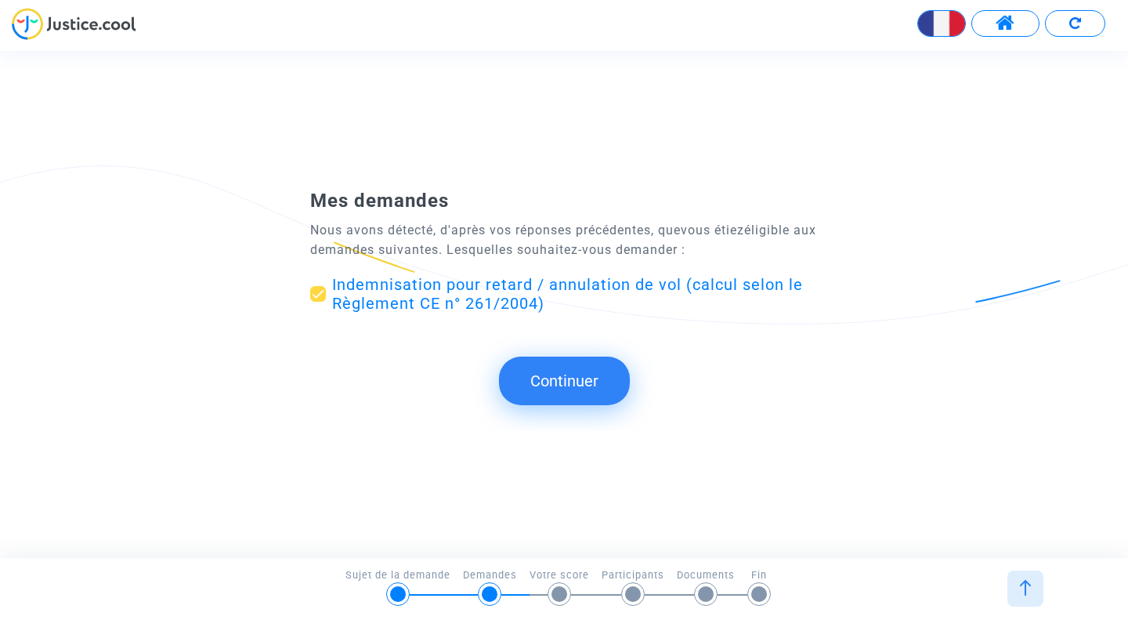
click at [584, 391] on button "Continuer" at bounding box center [564, 381] width 131 height 49
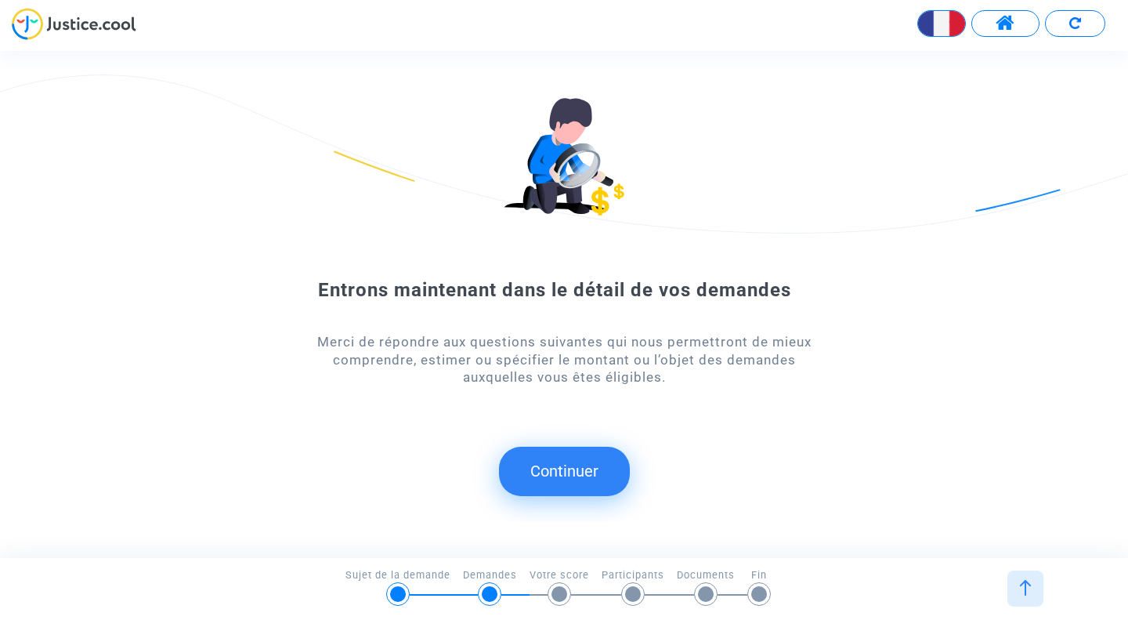
click at [570, 472] on button "Continuer" at bounding box center [564, 471] width 131 height 49
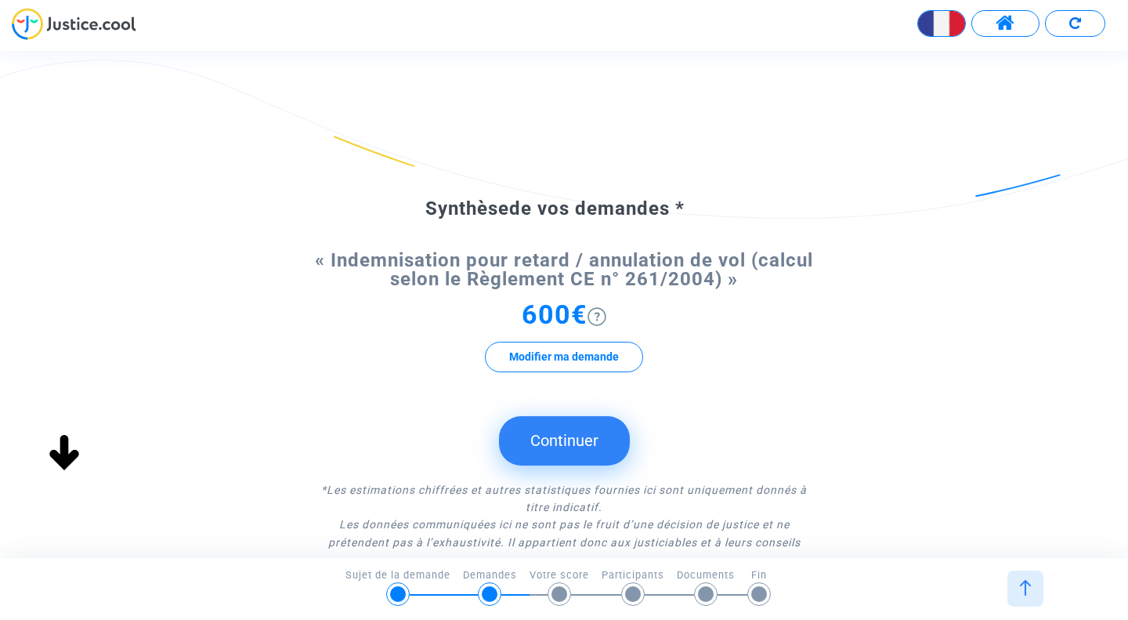
click at [578, 444] on button "Continuer" at bounding box center [564, 440] width 131 height 49
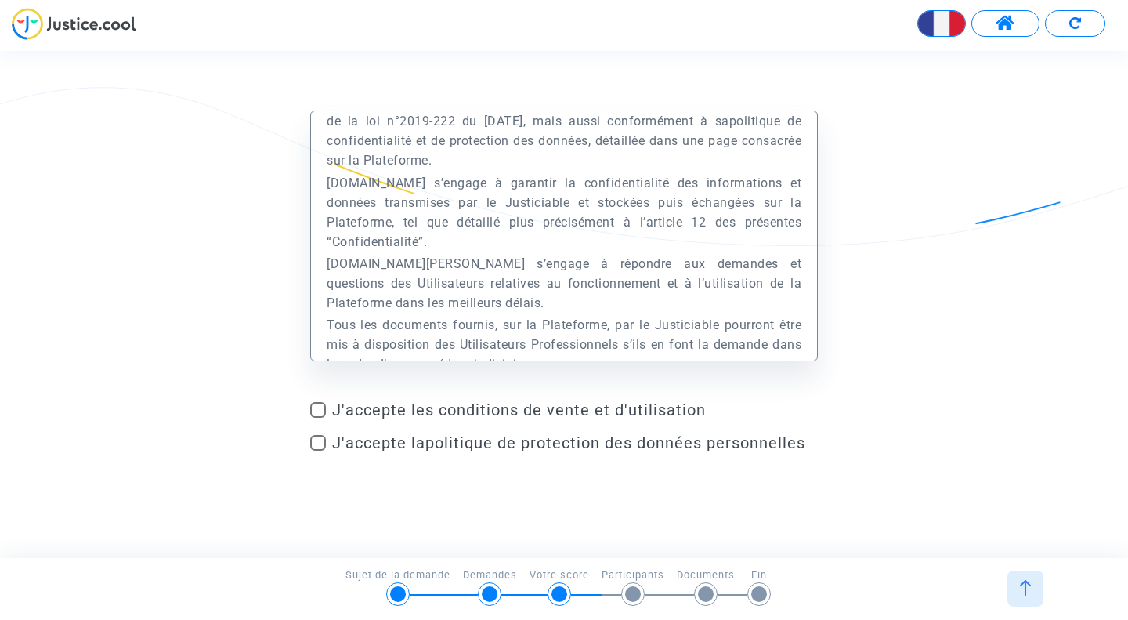
scroll to position [4009, 0]
